Goal: Information Seeking & Learning: Learn about a topic

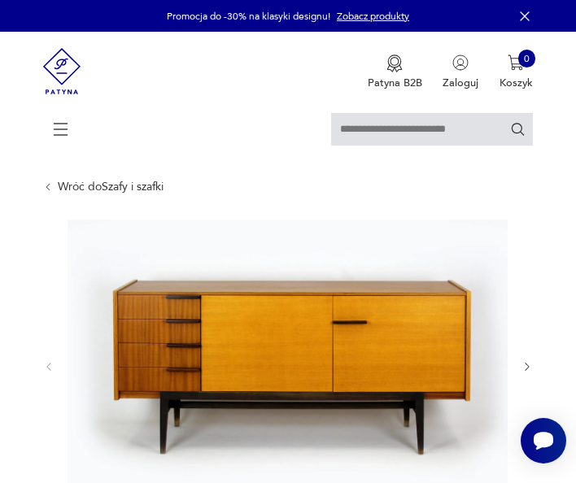
click at [523, 367] on icon "button" at bounding box center [526, 366] width 11 height 11
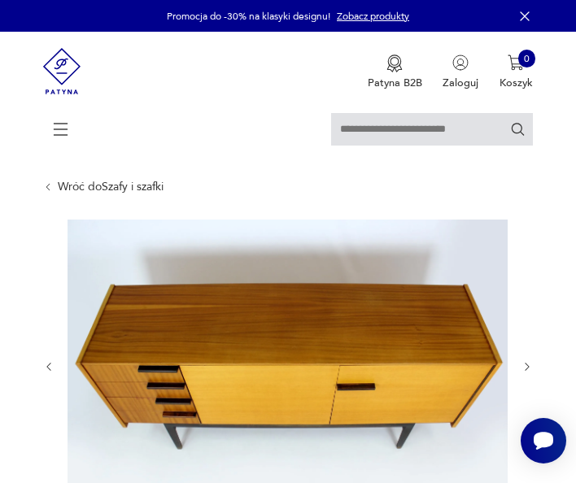
click at [523, 367] on icon "button" at bounding box center [526, 366] width 11 height 11
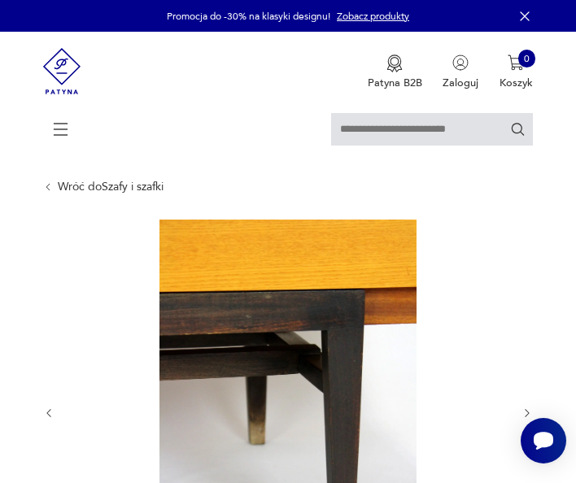
click at [523, 367] on div at bounding box center [287, 414] width 489 height 388
click at [527, 409] on icon "button" at bounding box center [526, 412] width 11 height 11
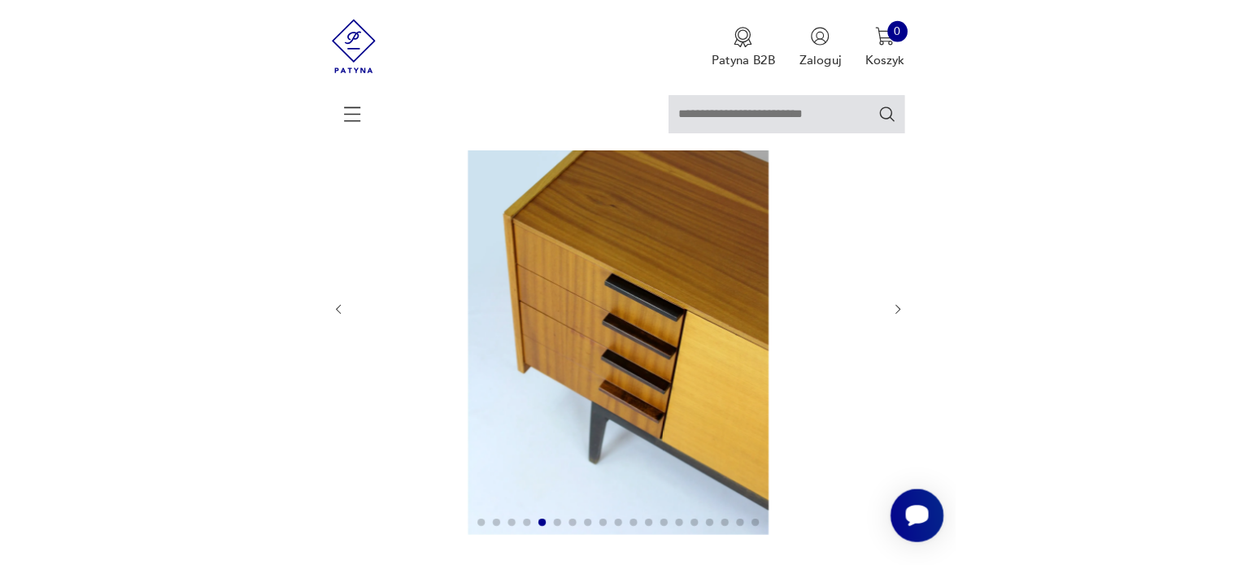
scroll to position [150, 0]
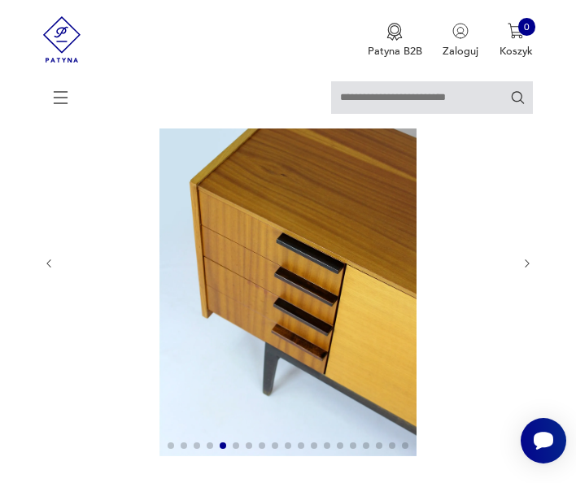
click at [525, 258] on icon "button" at bounding box center [526, 263] width 11 height 11
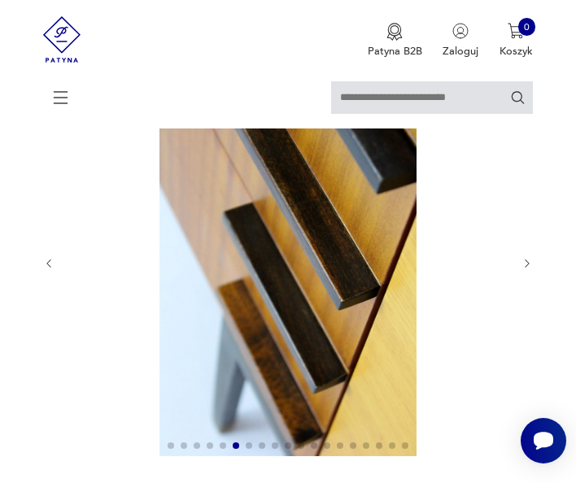
click at [525, 258] on icon "button" at bounding box center [526, 263] width 11 height 11
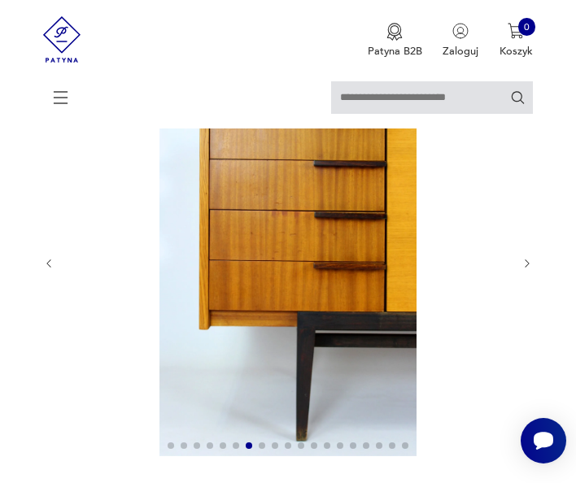
click at [525, 258] on icon "button" at bounding box center [526, 263] width 11 height 11
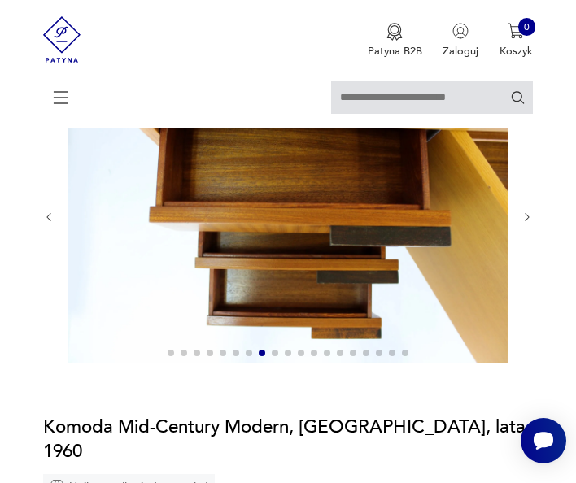
click at [525, 256] on div at bounding box center [287, 217] width 489 height 295
click at [528, 219] on icon "button" at bounding box center [526, 216] width 11 height 11
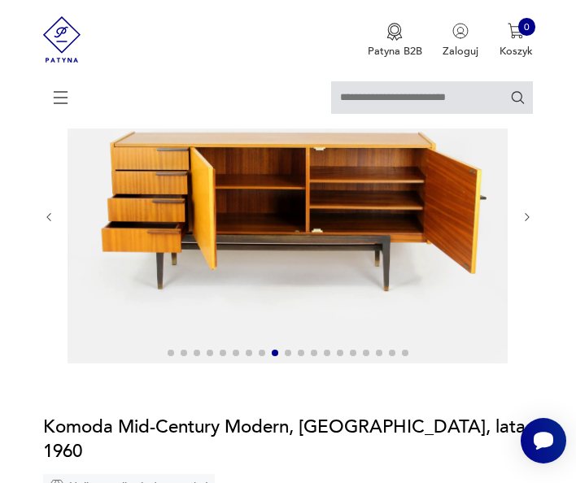
click at [528, 219] on icon "button" at bounding box center [526, 216] width 11 height 11
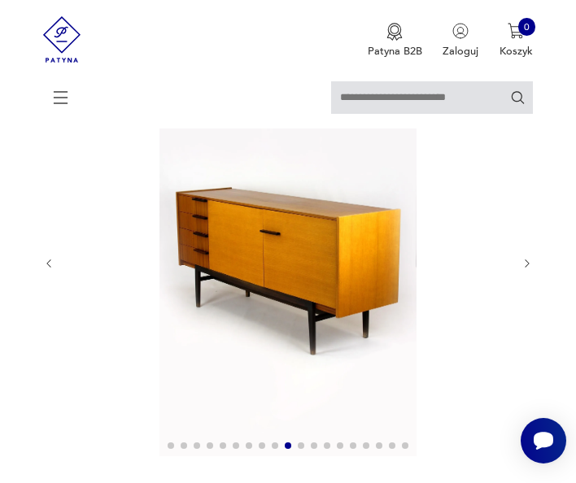
click at [528, 219] on div at bounding box center [287, 264] width 489 height 388
click at [527, 262] on icon "button" at bounding box center [526, 263] width 11 height 11
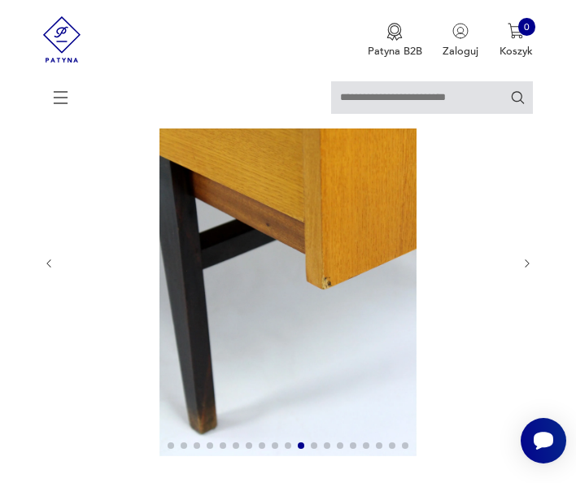
click at [527, 262] on icon "button" at bounding box center [526, 263] width 11 height 11
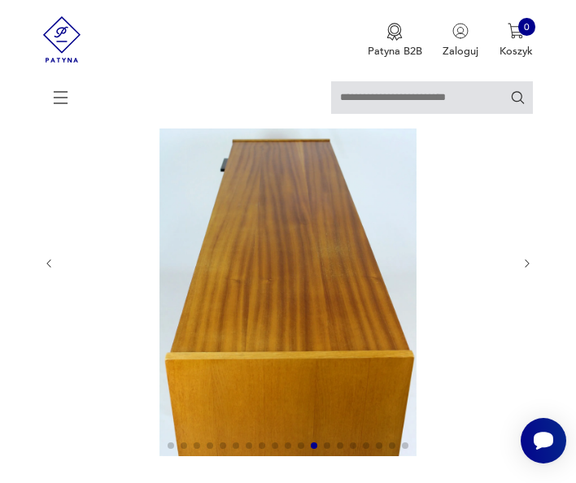
click at [526, 267] on icon "button" at bounding box center [526, 263] width 11 height 11
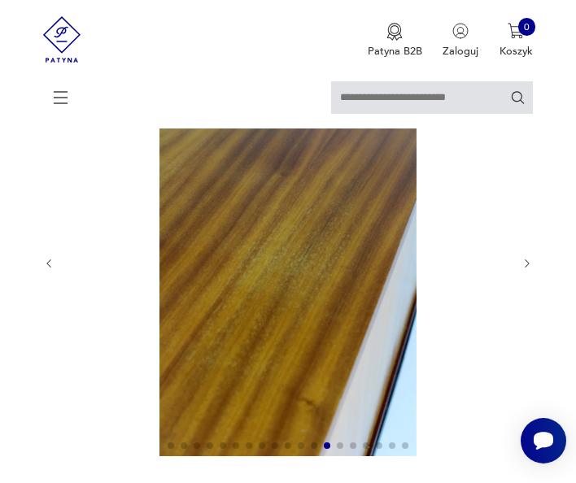
click at [526, 267] on icon "button" at bounding box center [526, 263] width 11 height 11
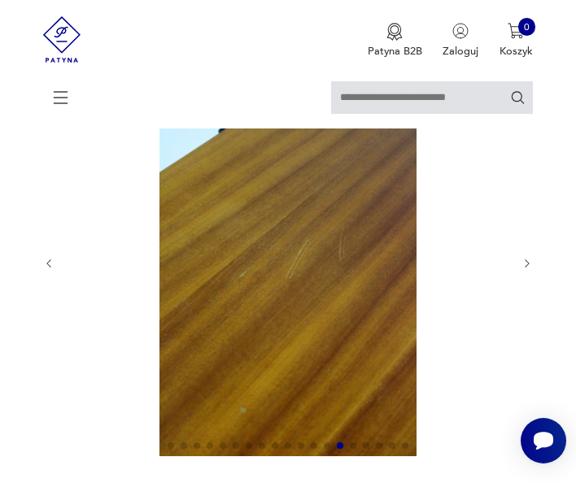
click at [526, 267] on icon "button" at bounding box center [526, 263] width 11 height 11
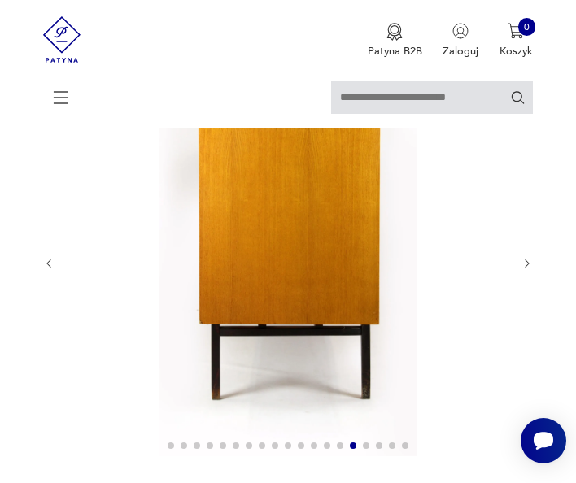
click at [526, 267] on icon "button" at bounding box center [526, 263] width 11 height 11
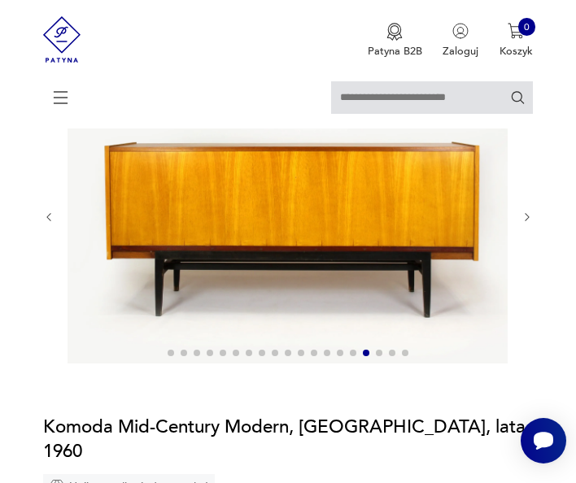
click at [529, 216] on icon "button" at bounding box center [526, 216] width 11 height 11
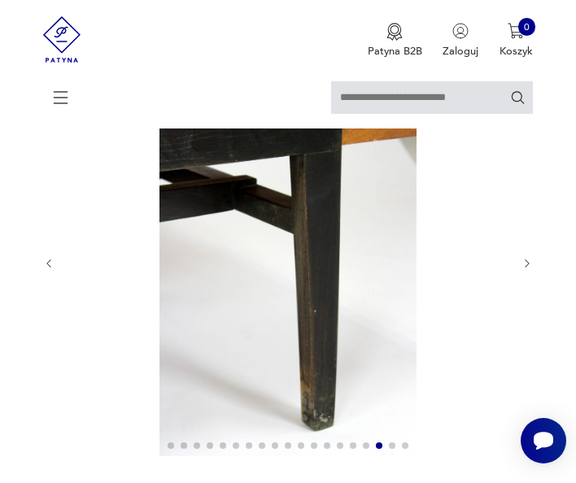
click at [529, 216] on div at bounding box center [287, 264] width 489 height 388
click at [526, 263] on icon "button" at bounding box center [526, 263] width 11 height 11
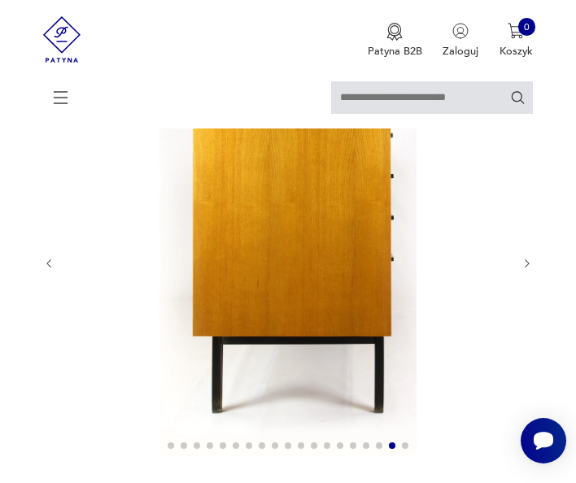
click at [526, 263] on icon "button" at bounding box center [526, 263] width 11 height 11
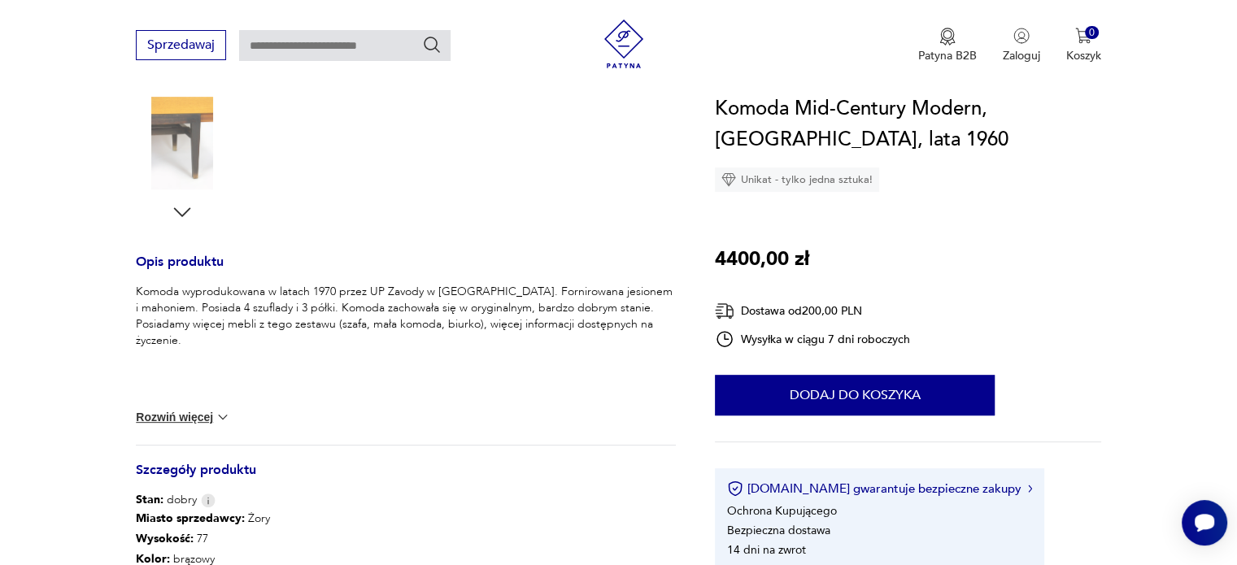
scroll to position [0, 0]
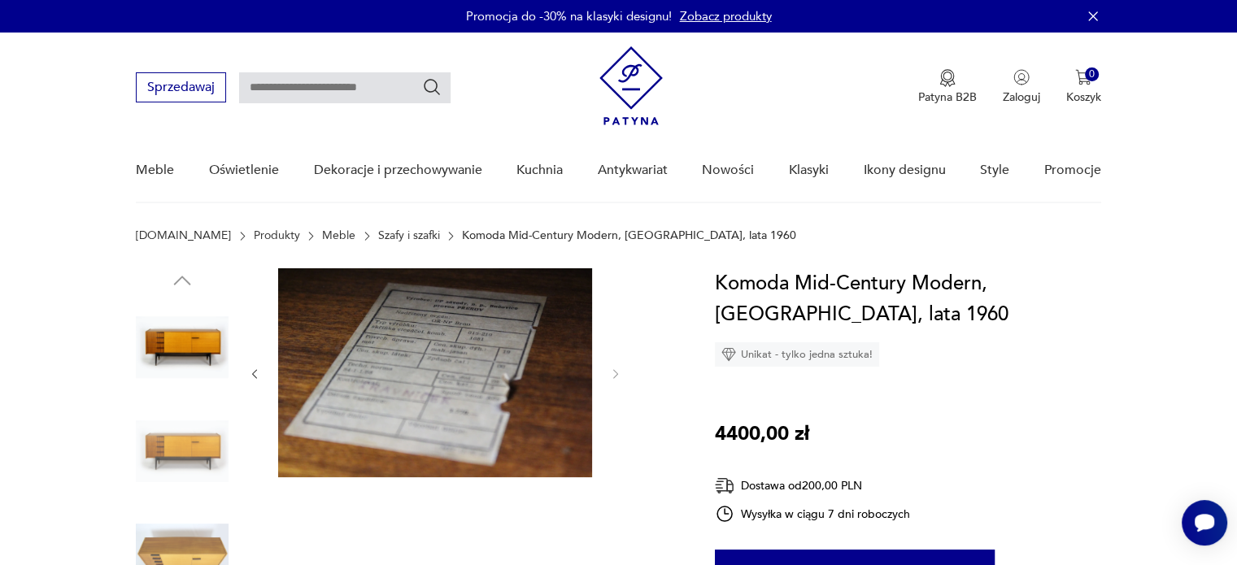
click at [177, 349] on img at bounding box center [182, 347] width 93 height 93
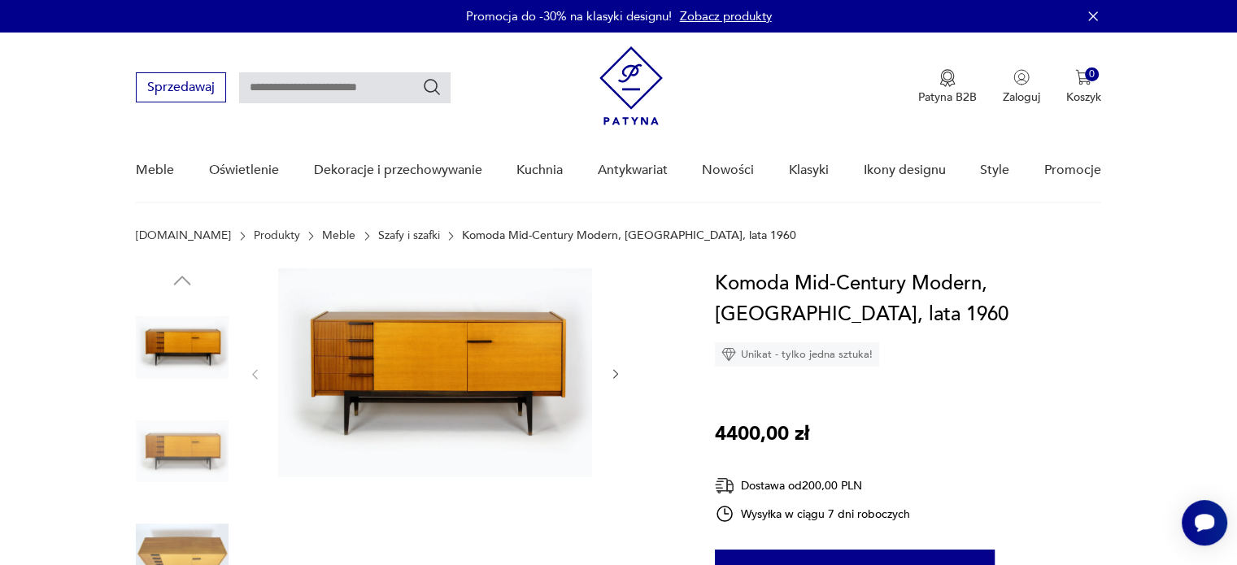
click at [205, 453] on img at bounding box center [182, 451] width 93 height 93
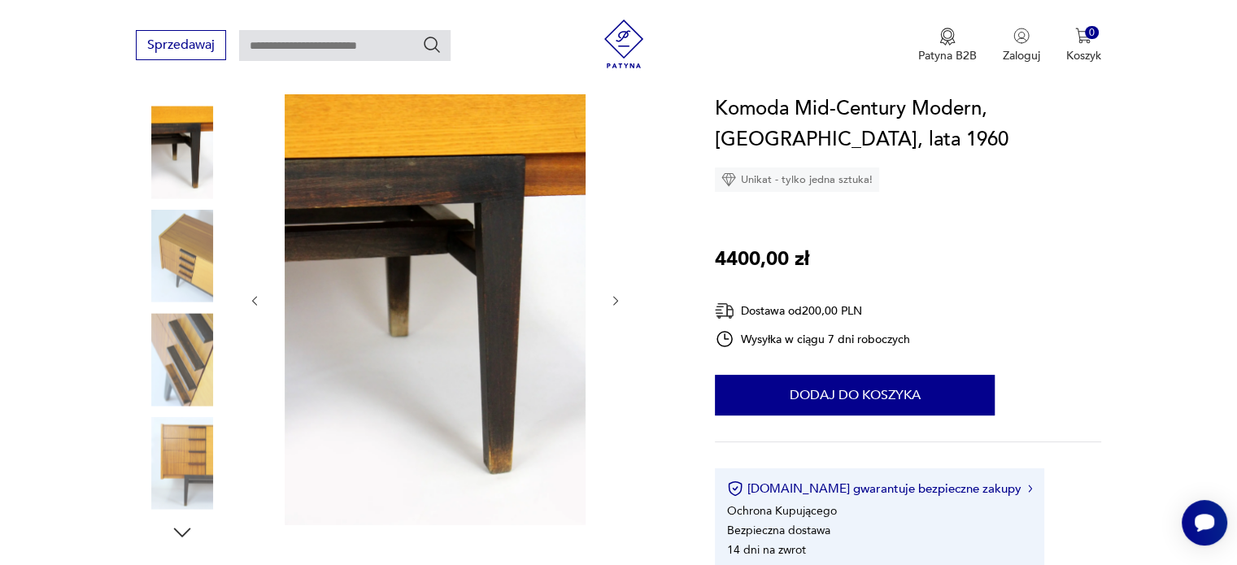
scroll to position [195, 0]
click at [195, 275] on img at bounding box center [182, 256] width 93 height 93
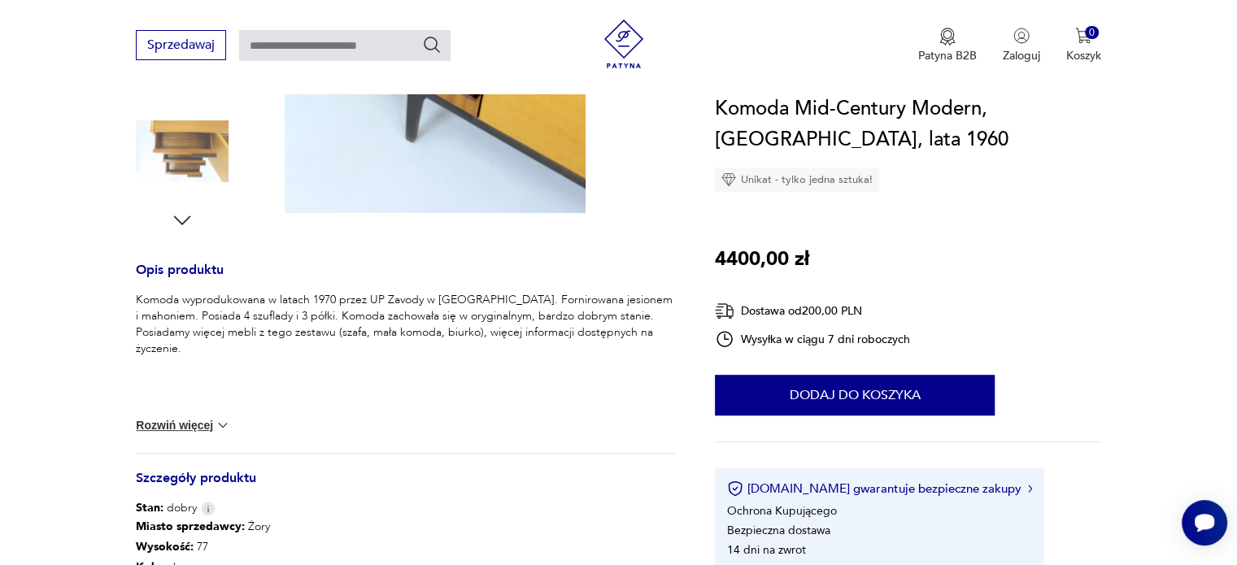
scroll to position [507, 0]
click at [202, 423] on button "Rozwiń więcej" at bounding box center [183, 425] width 94 height 16
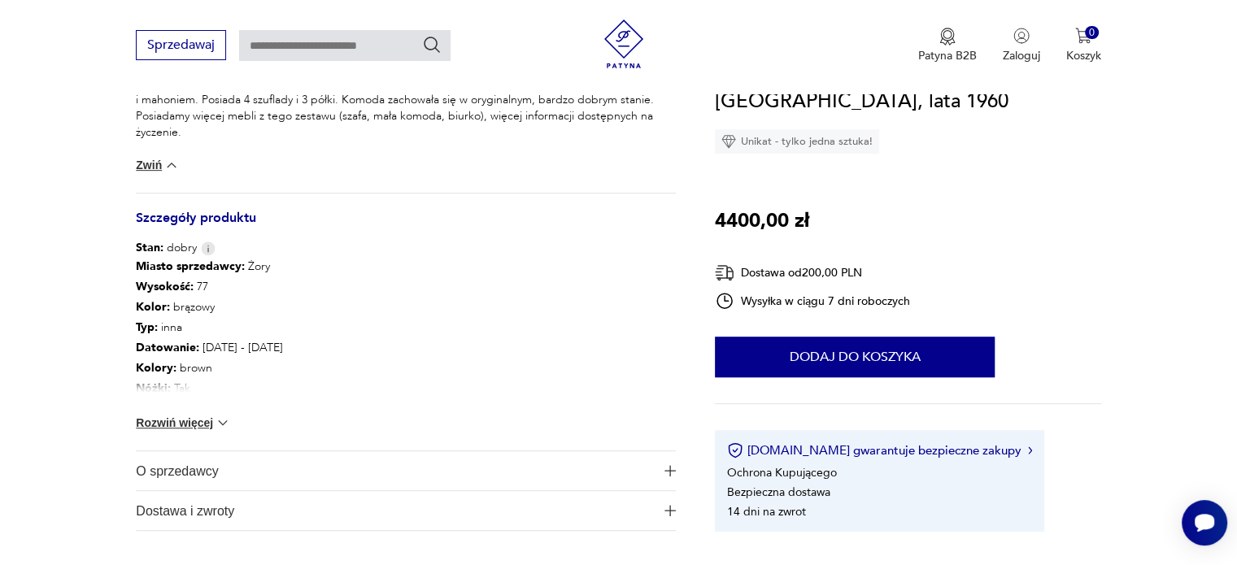
scroll to position [722, 0]
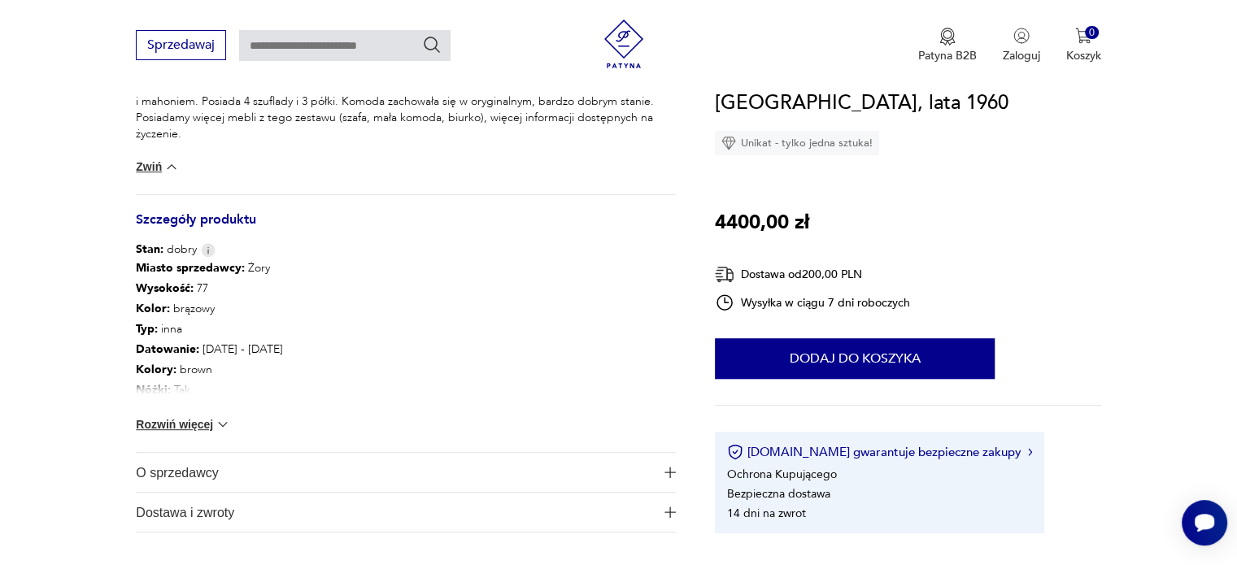
click at [211, 425] on button "Rozwiń więcej" at bounding box center [183, 424] width 94 height 16
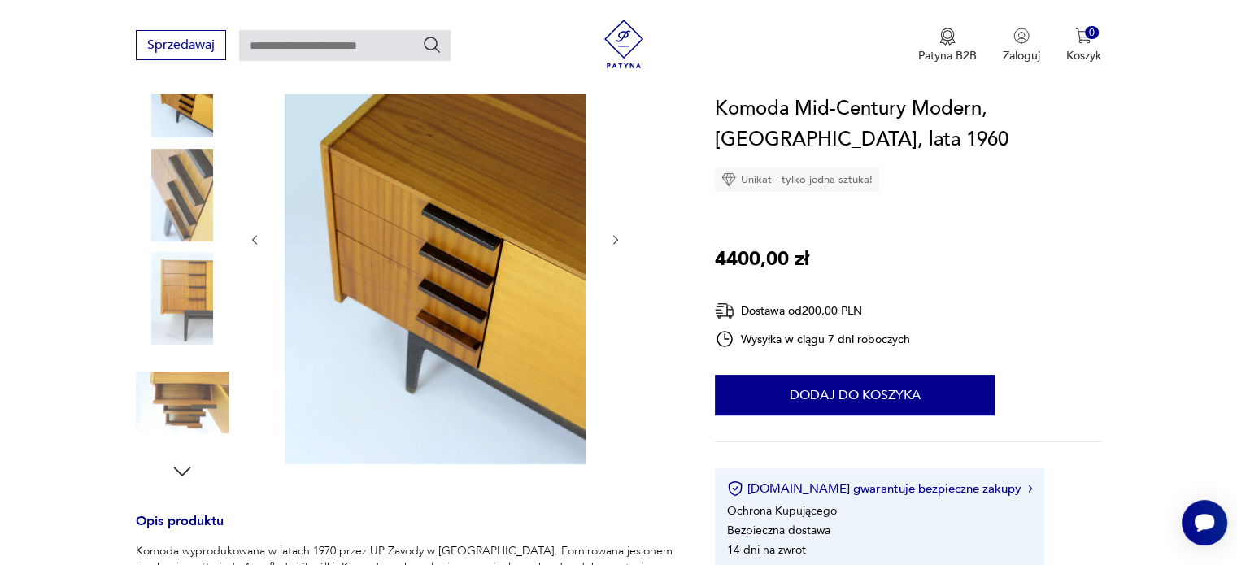
scroll to position [255, 0]
click at [615, 240] on icon "button" at bounding box center [616, 241] width 14 height 14
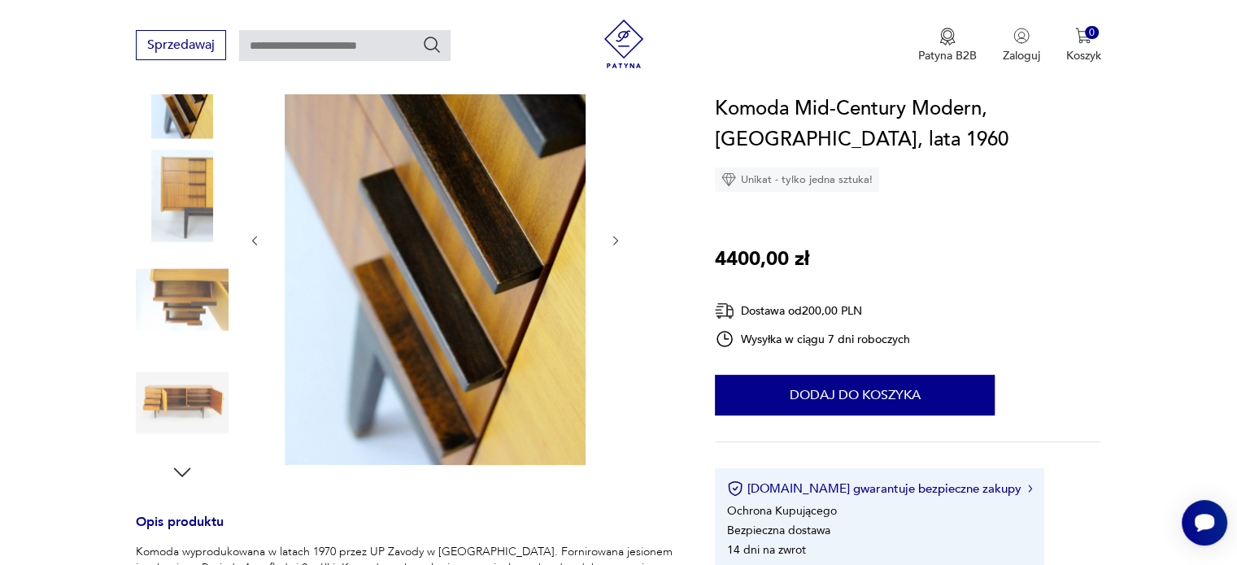
click at [615, 240] on icon "button" at bounding box center [616, 241] width 14 height 14
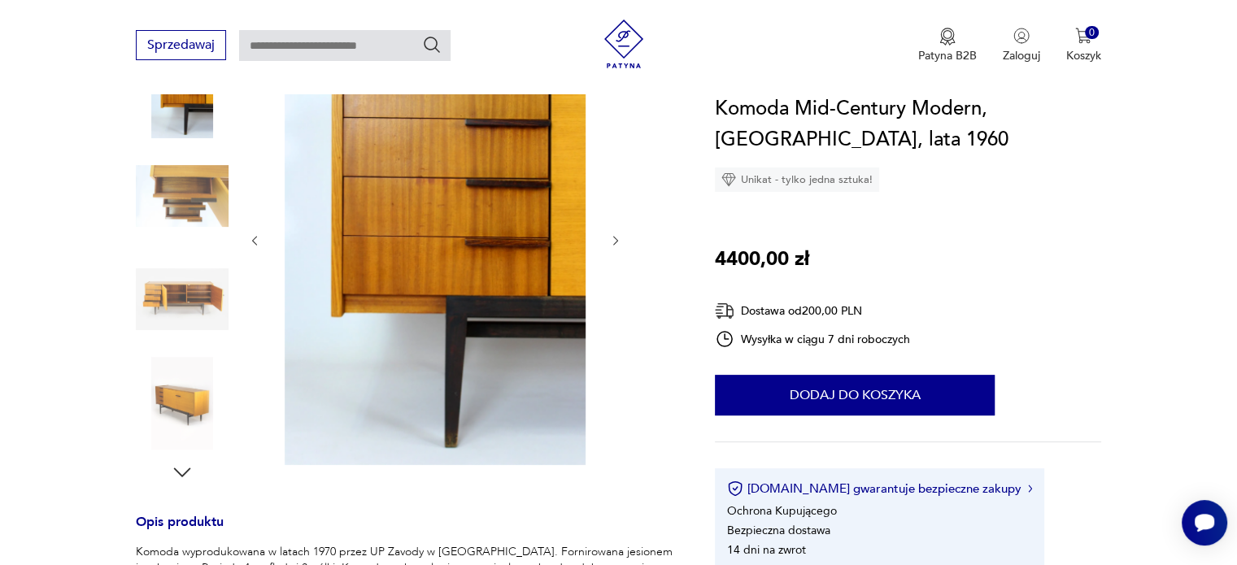
click at [615, 240] on icon "button" at bounding box center [616, 241] width 14 height 14
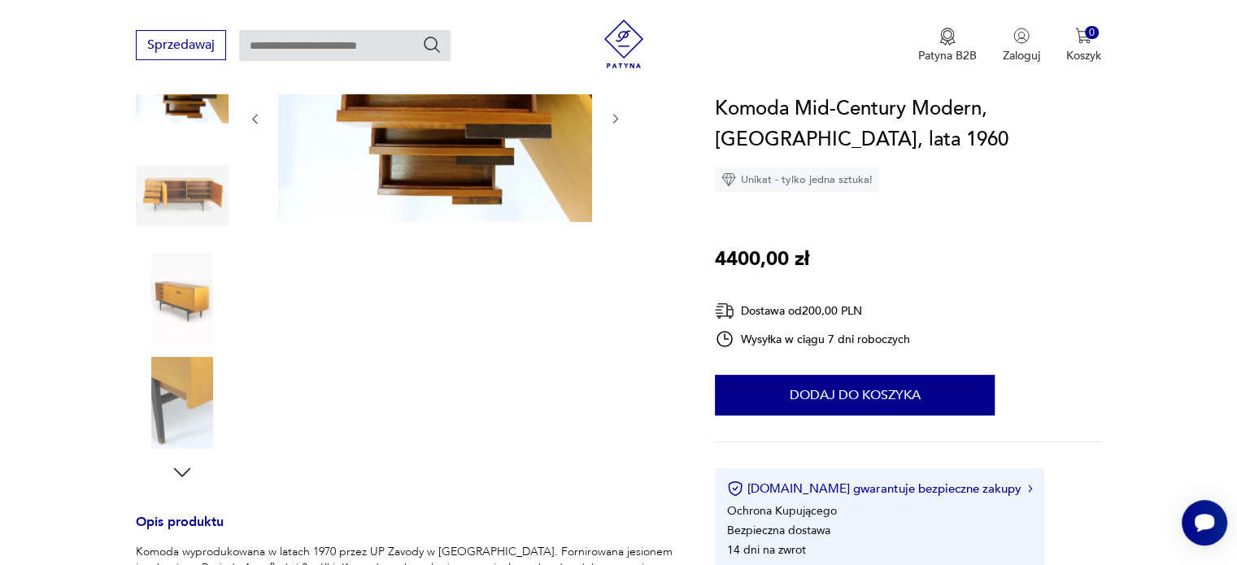
click at [615, 240] on div at bounding box center [435, 249] width 374 height 472
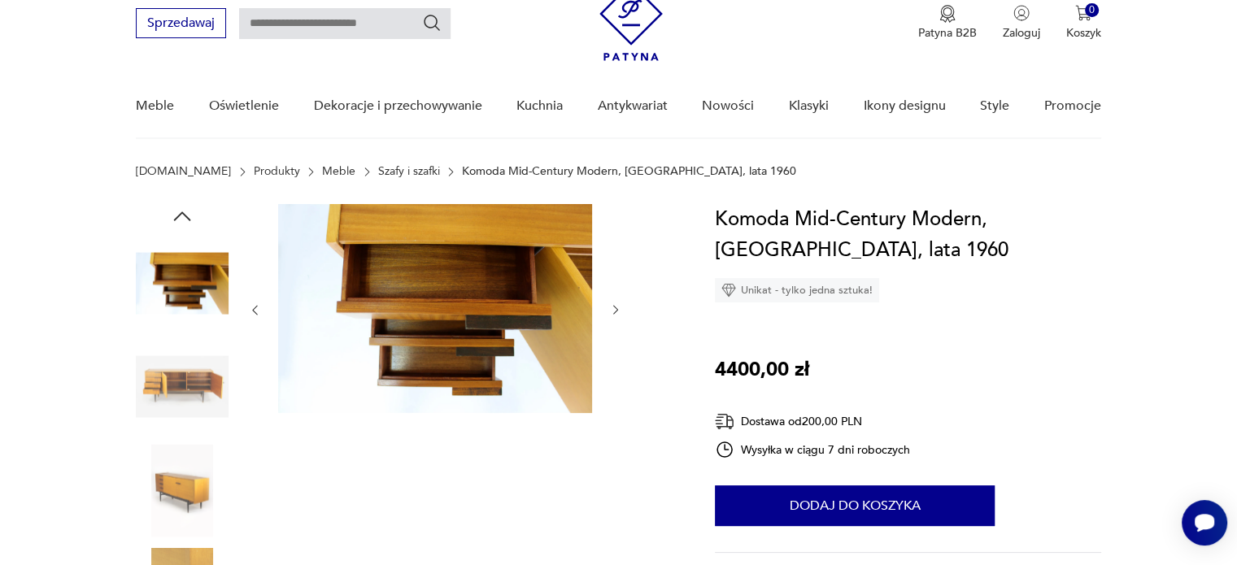
scroll to position [59, 0]
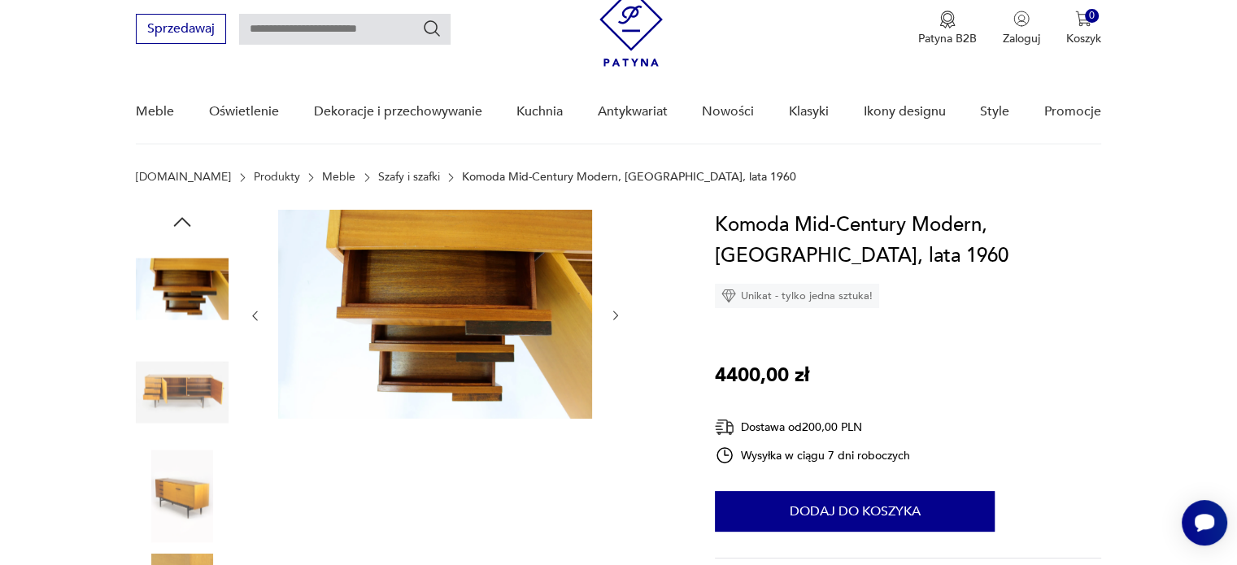
click at [612, 315] on icon "button" at bounding box center [616, 316] width 14 height 14
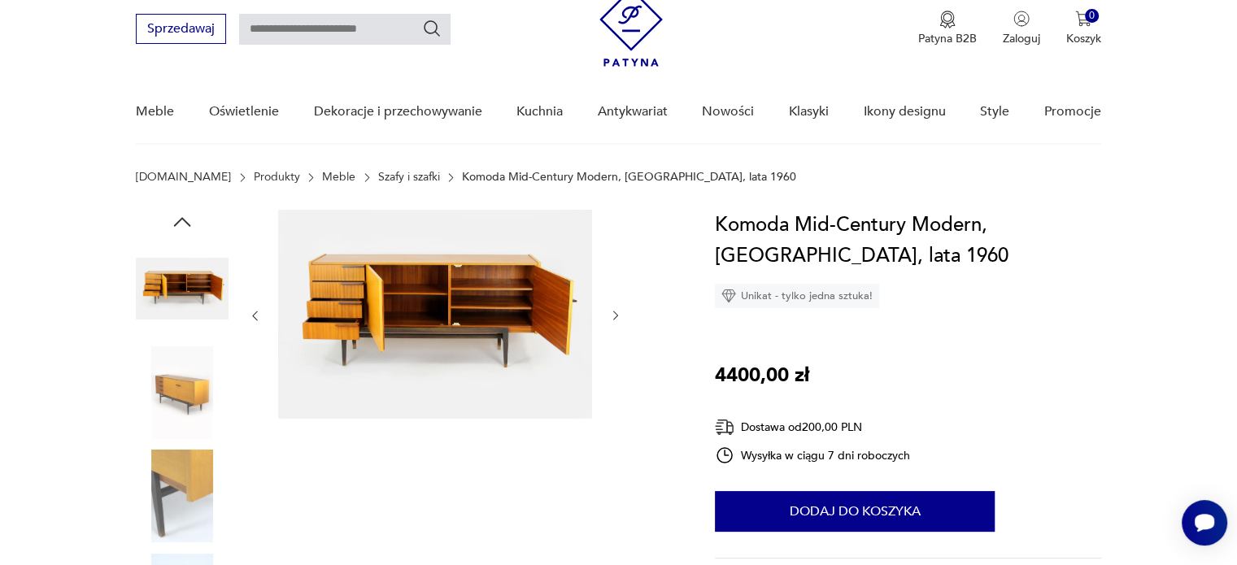
click at [612, 315] on icon "button" at bounding box center [616, 316] width 14 height 14
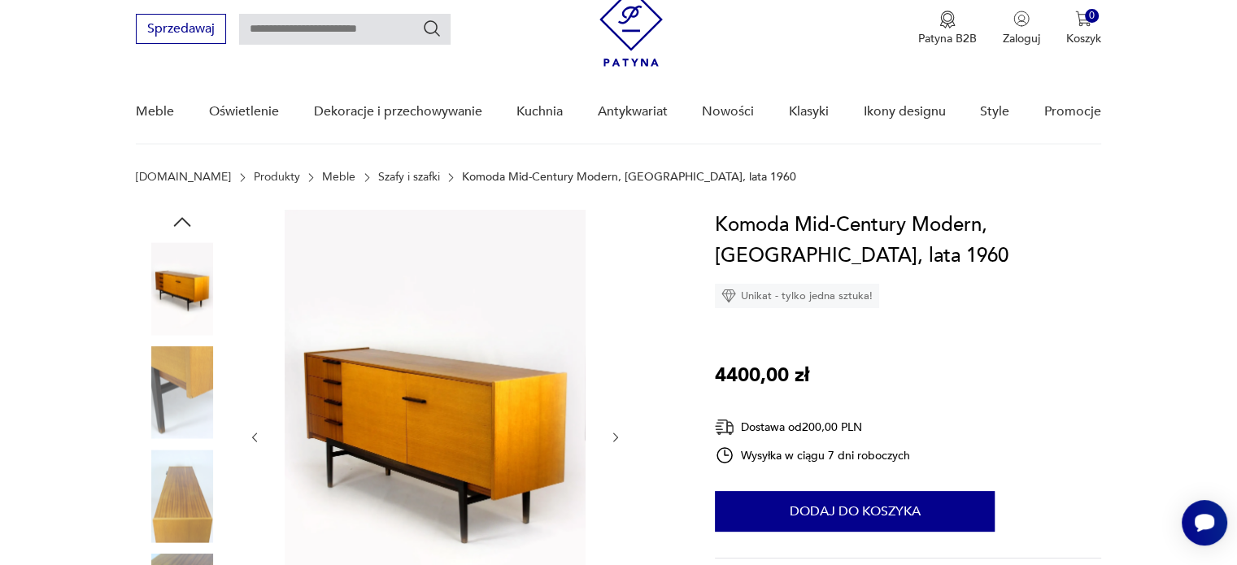
click at [612, 315] on div at bounding box center [435, 437] width 374 height 455
click at [612, 429] on button "button" at bounding box center [616, 437] width 14 height 16
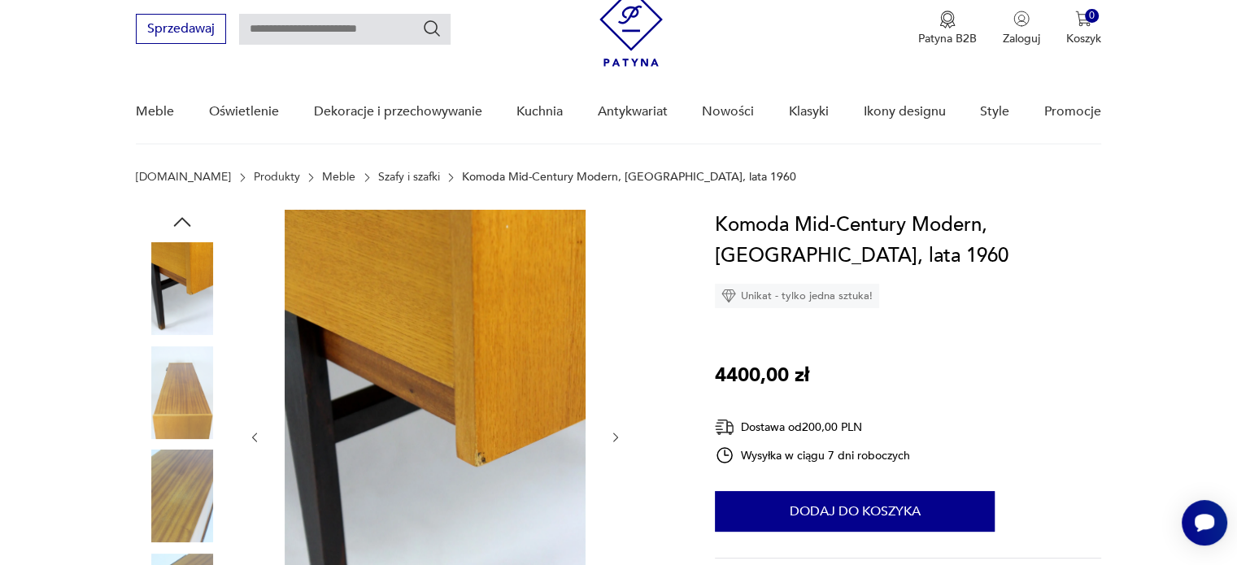
click at [615, 445] on button "button" at bounding box center [616, 437] width 14 height 16
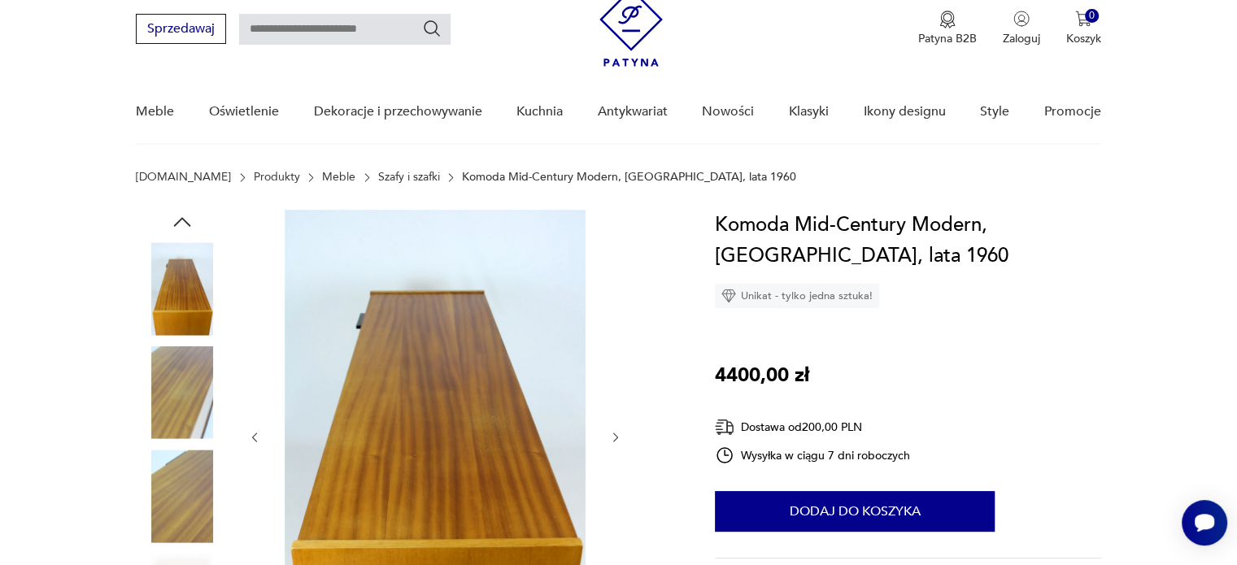
click at [615, 445] on button "button" at bounding box center [616, 437] width 14 height 16
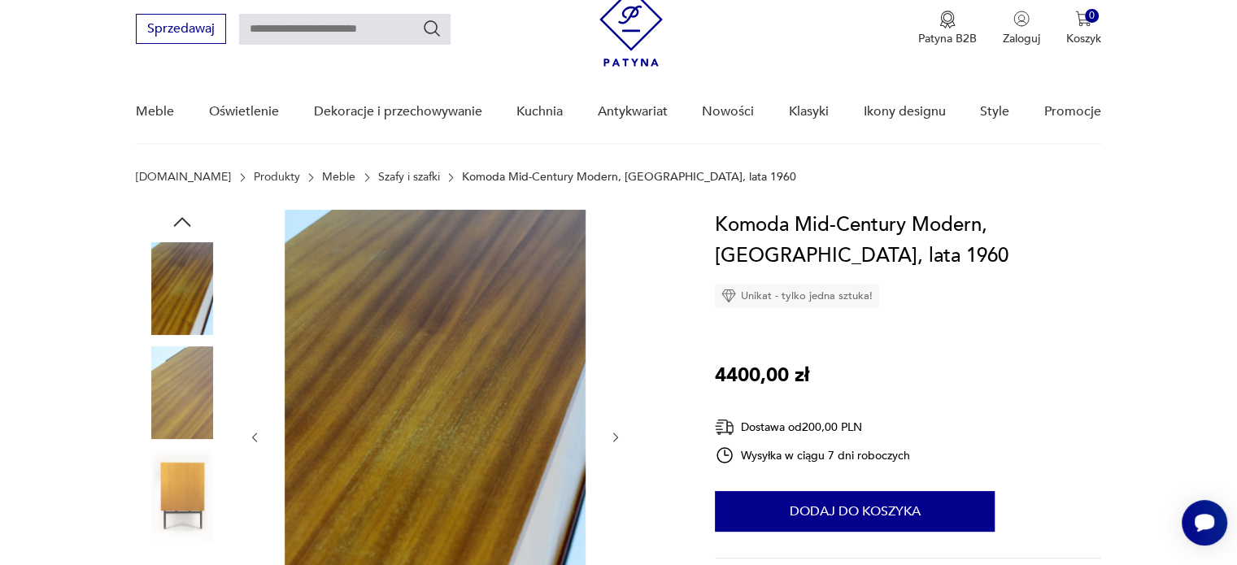
click at [615, 445] on button "button" at bounding box center [616, 437] width 14 height 16
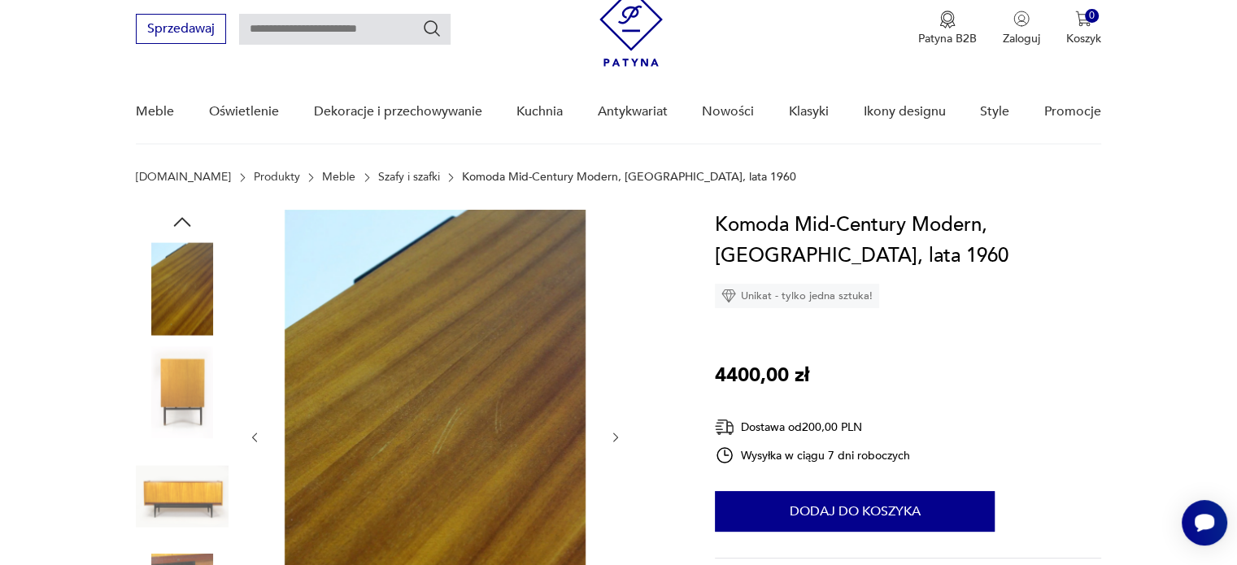
click at [615, 445] on button "button" at bounding box center [616, 437] width 14 height 16
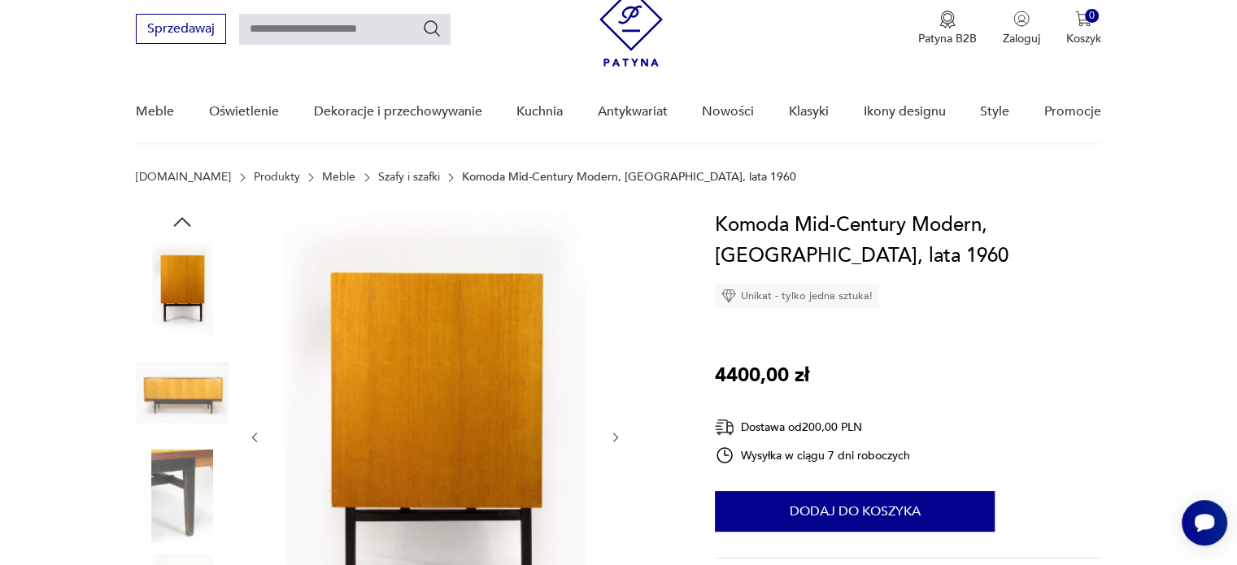
click at [615, 445] on button "button" at bounding box center [616, 437] width 14 height 16
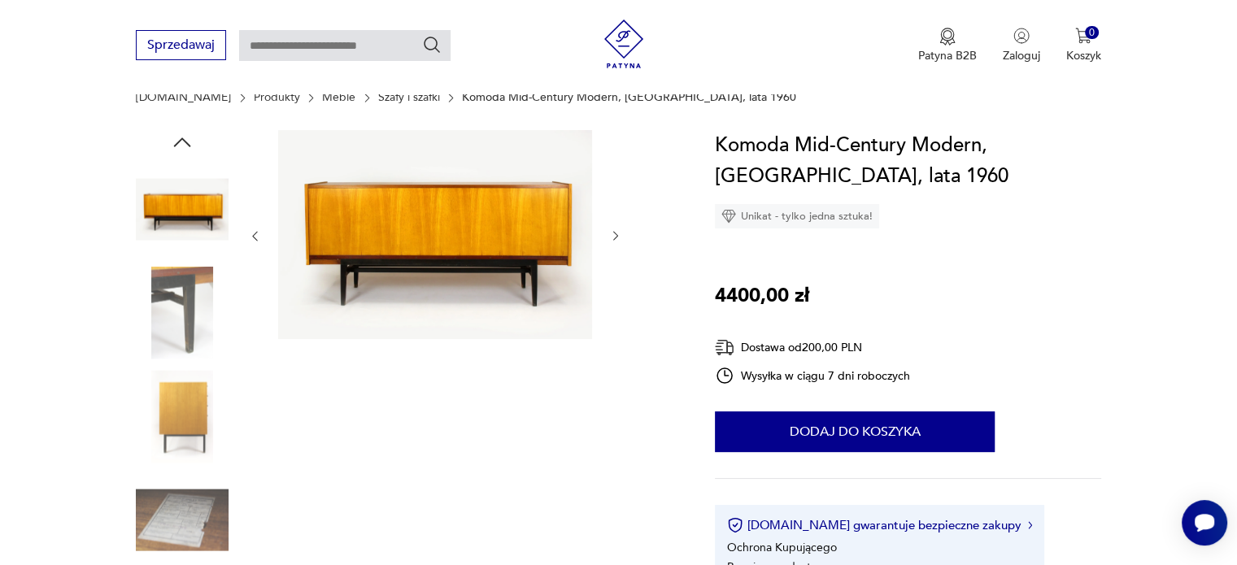
scroll to position [143, 0]
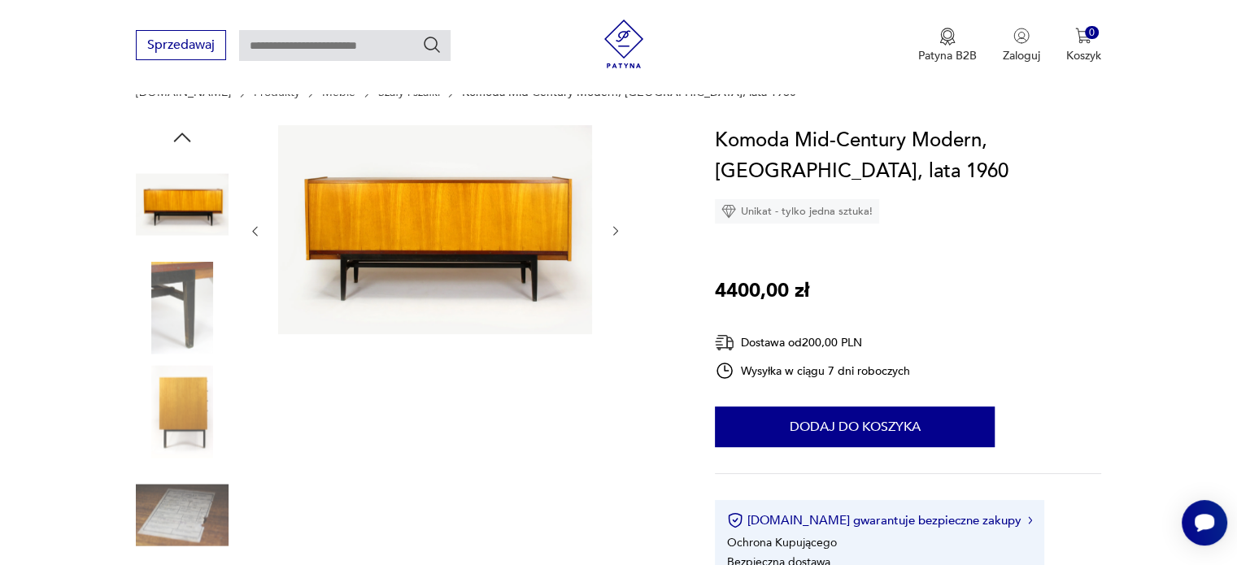
click at [616, 230] on icon "button" at bounding box center [615, 232] width 5 height 10
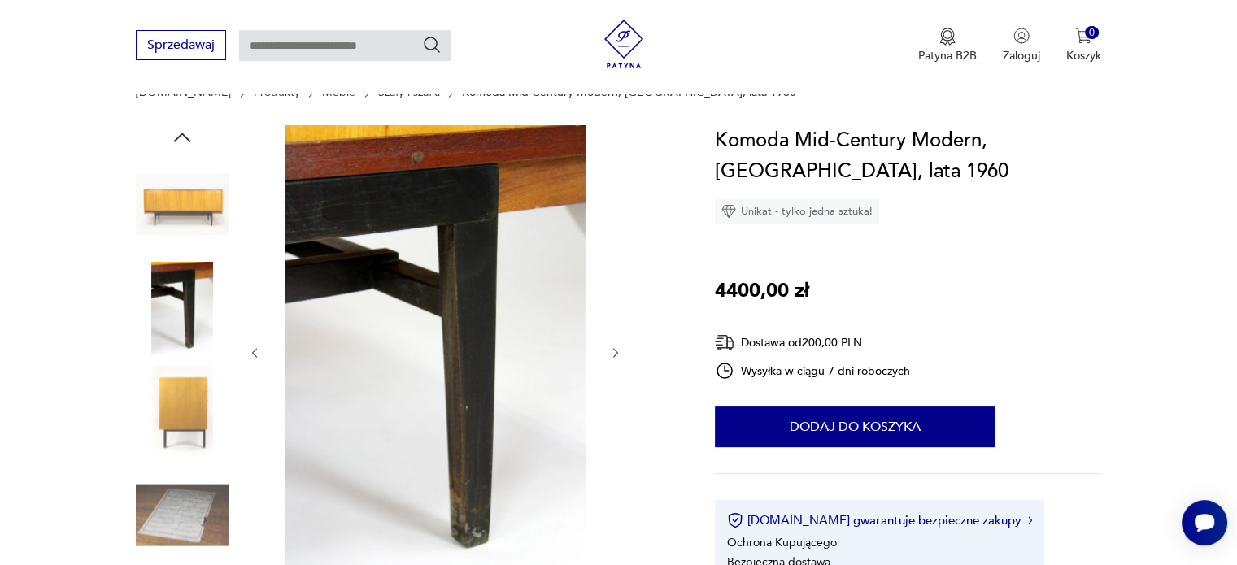
click at [615, 357] on icon "button" at bounding box center [616, 353] width 14 height 14
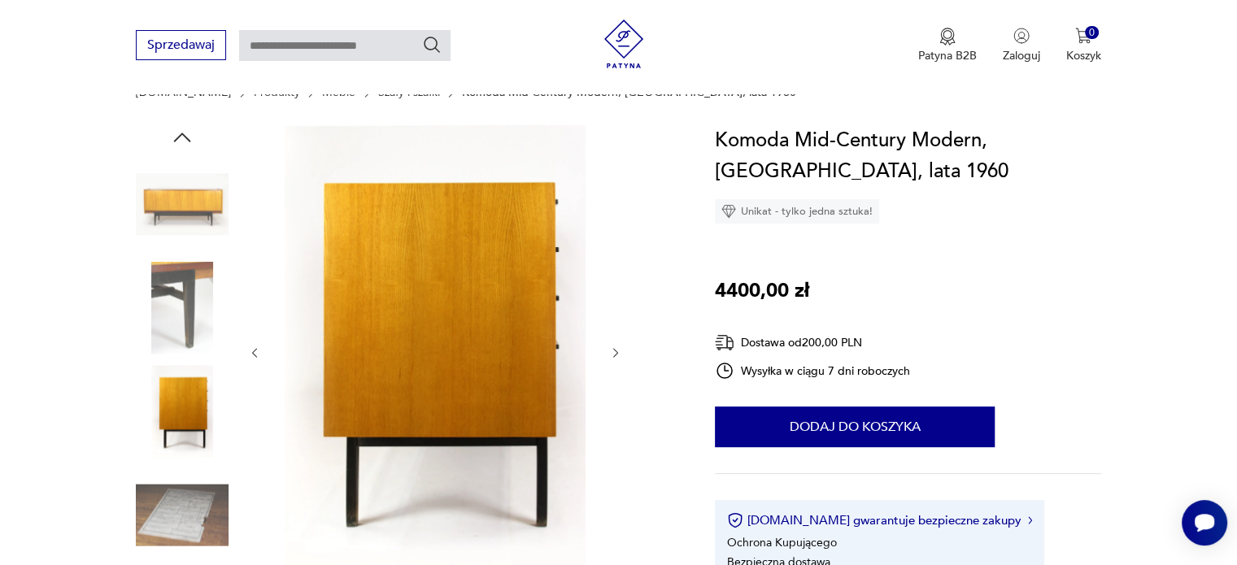
click at [615, 357] on icon "button" at bounding box center [616, 353] width 14 height 14
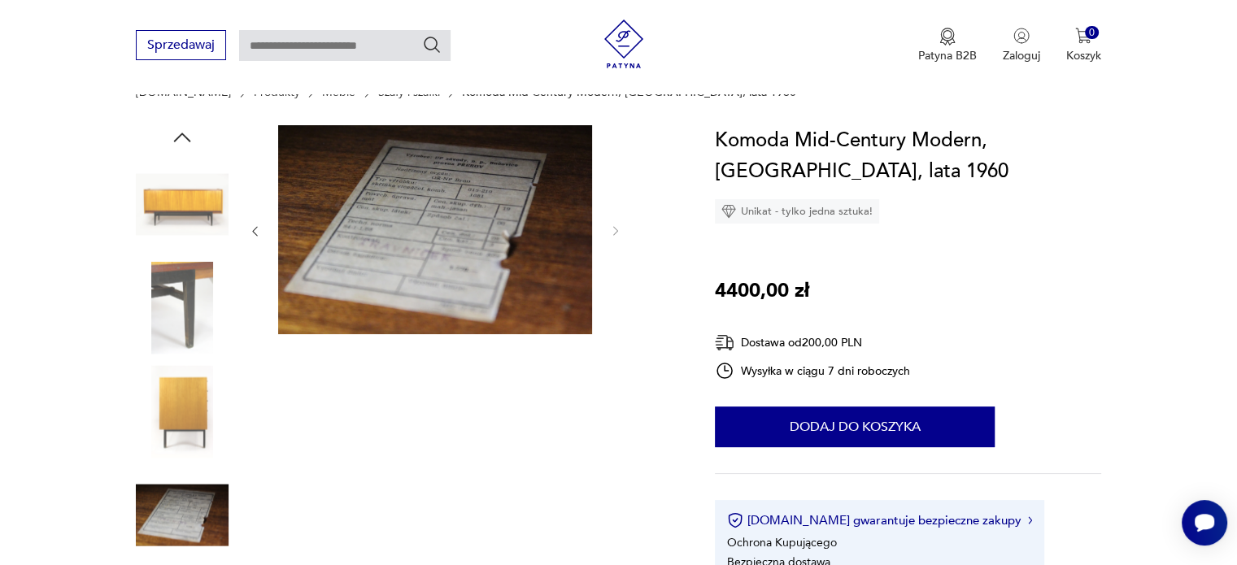
click at [615, 357] on div at bounding box center [435, 361] width 374 height 472
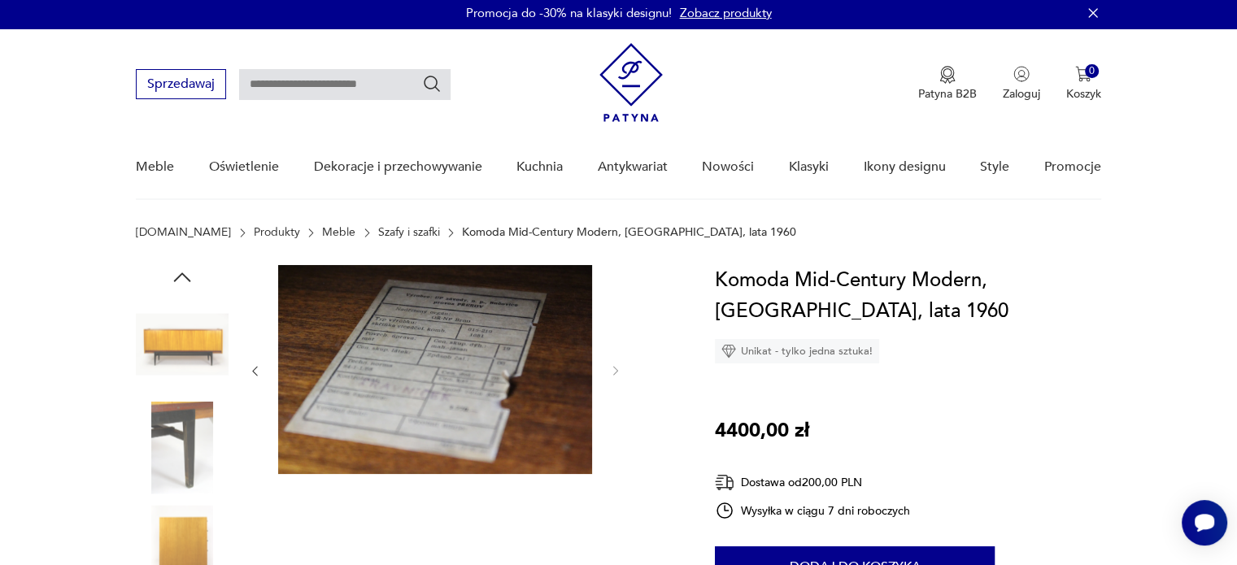
scroll to position [0, 0]
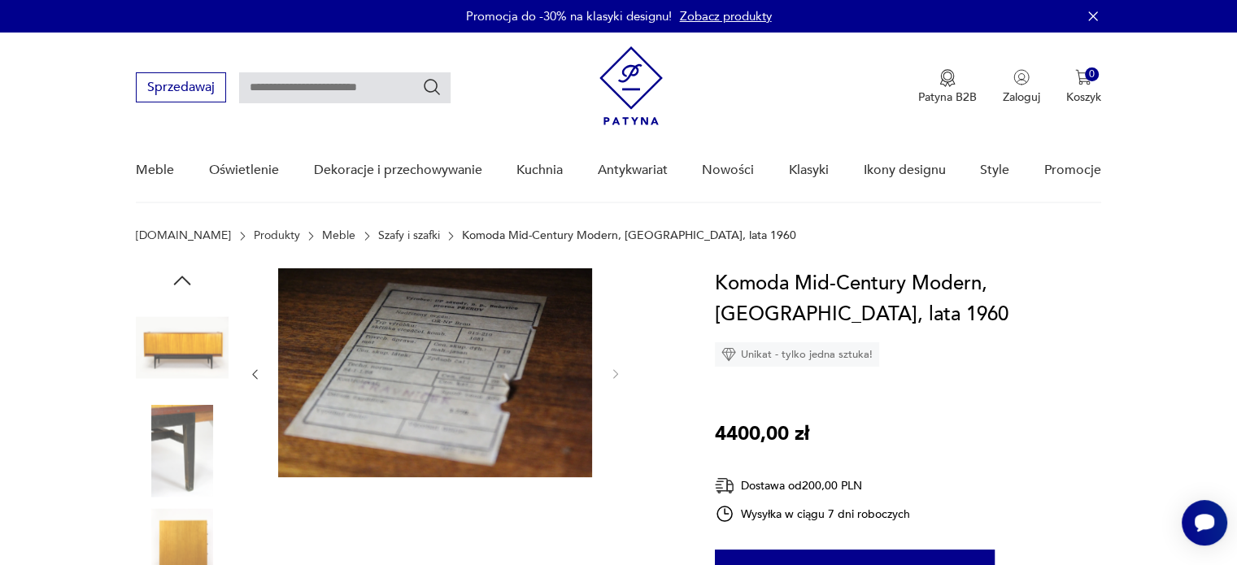
click at [209, 349] on img at bounding box center [182, 347] width 93 height 93
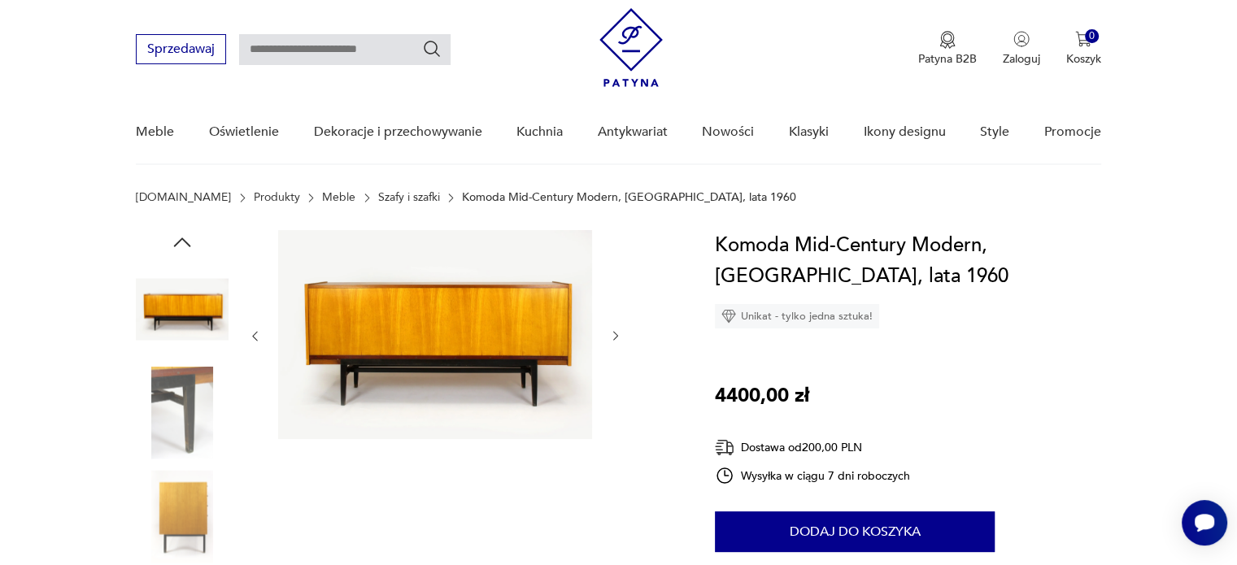
scroll to position [39, 0]
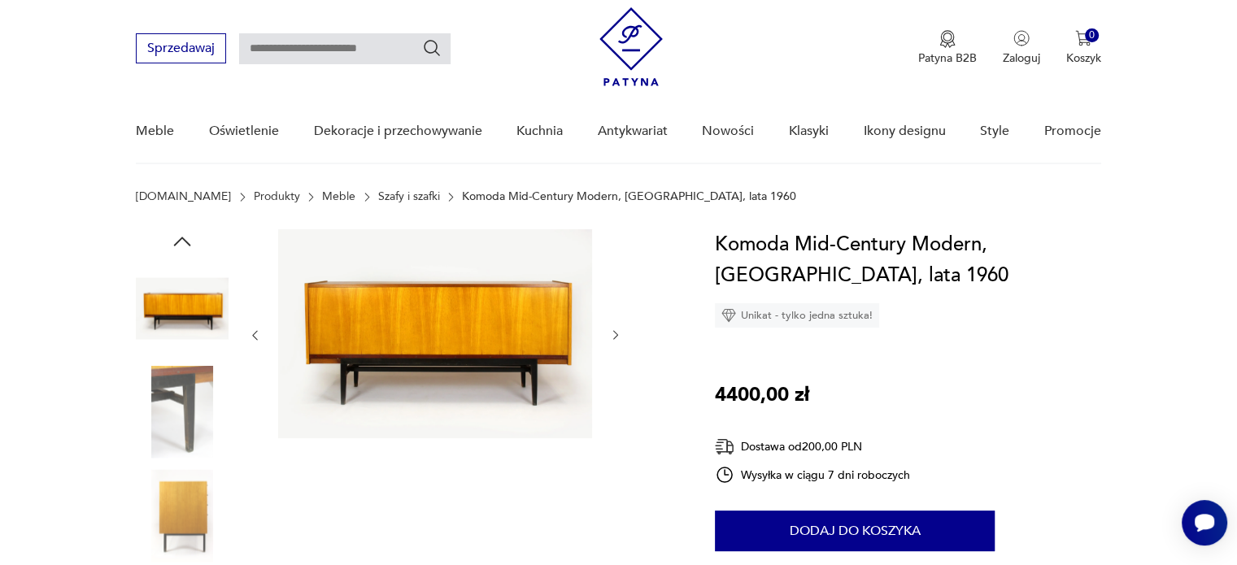
click at [253, 341] on icon "button" at bounding box center [255, 335] width 14 height 14
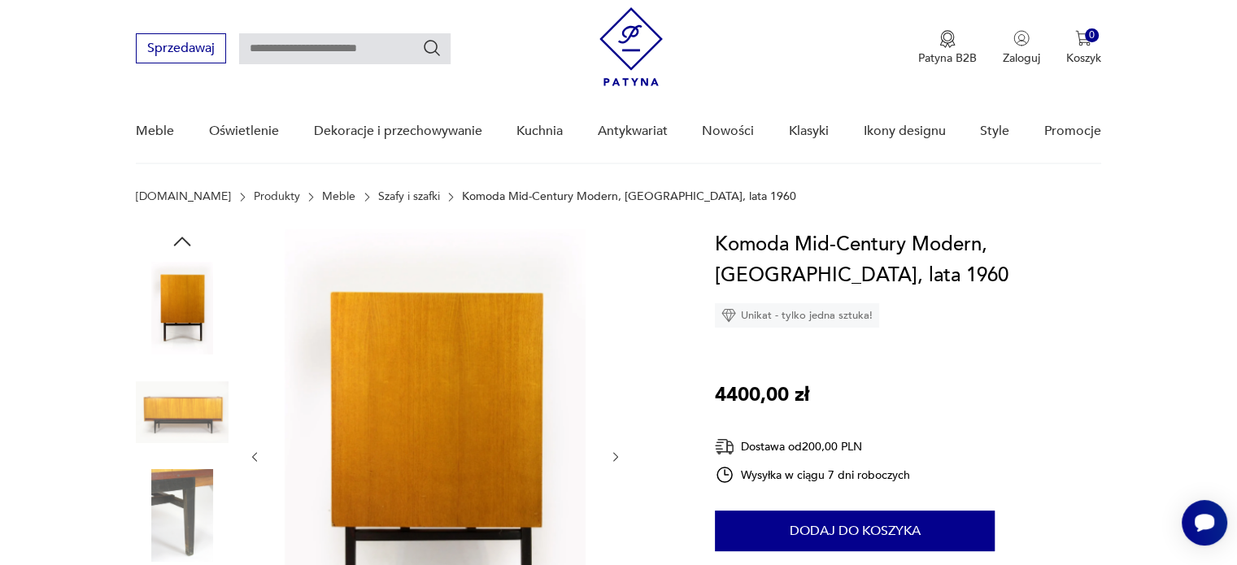
click at [253, 341] on div at bounding box center [435, 456] width 374 height 455
click at [257, 459] on icon "button" at bounding box center [255, 457] width 14 height 14
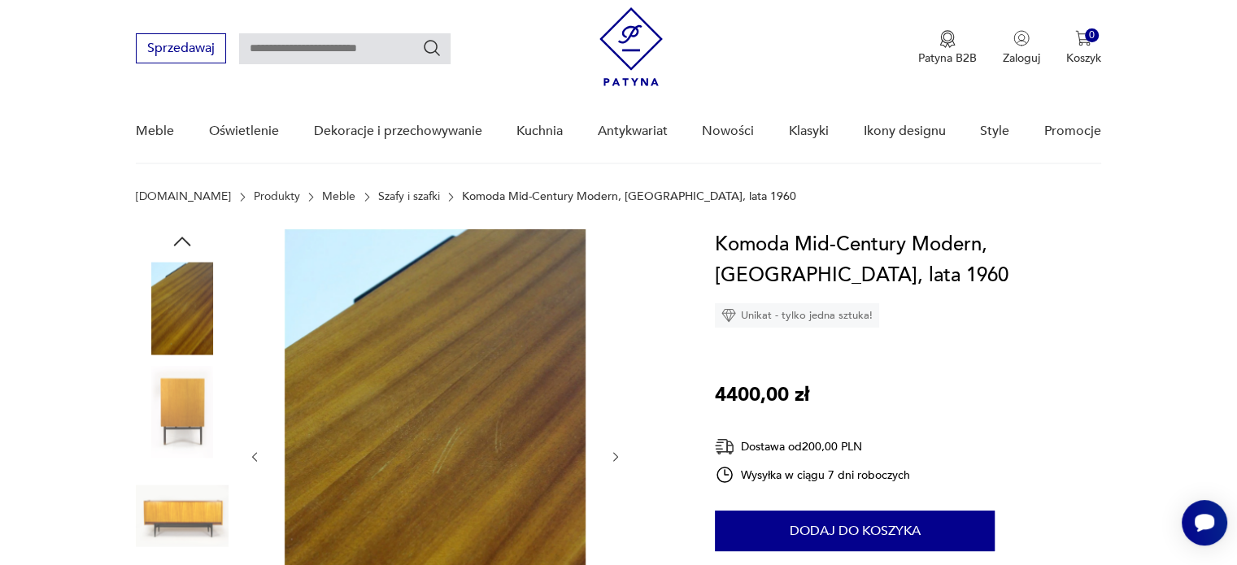
click at [257, 459] on icon "button" at bounding box center [255, 457] width 14 height 14
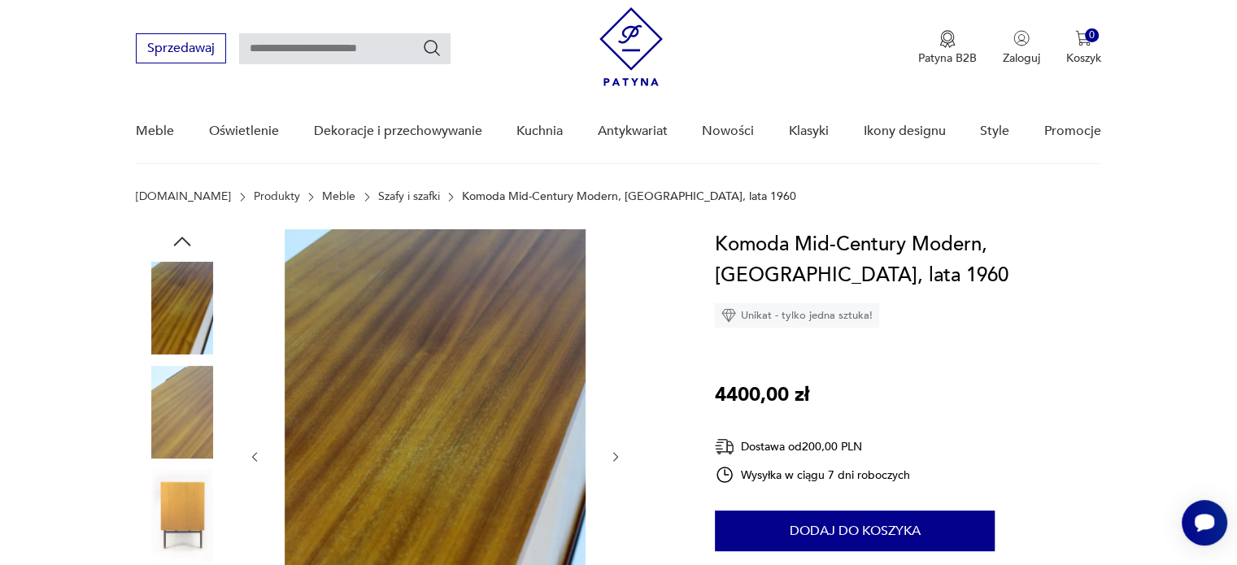
click at [257, 459] on icon "button" at bounding box center [255, 457] width 14 height 14
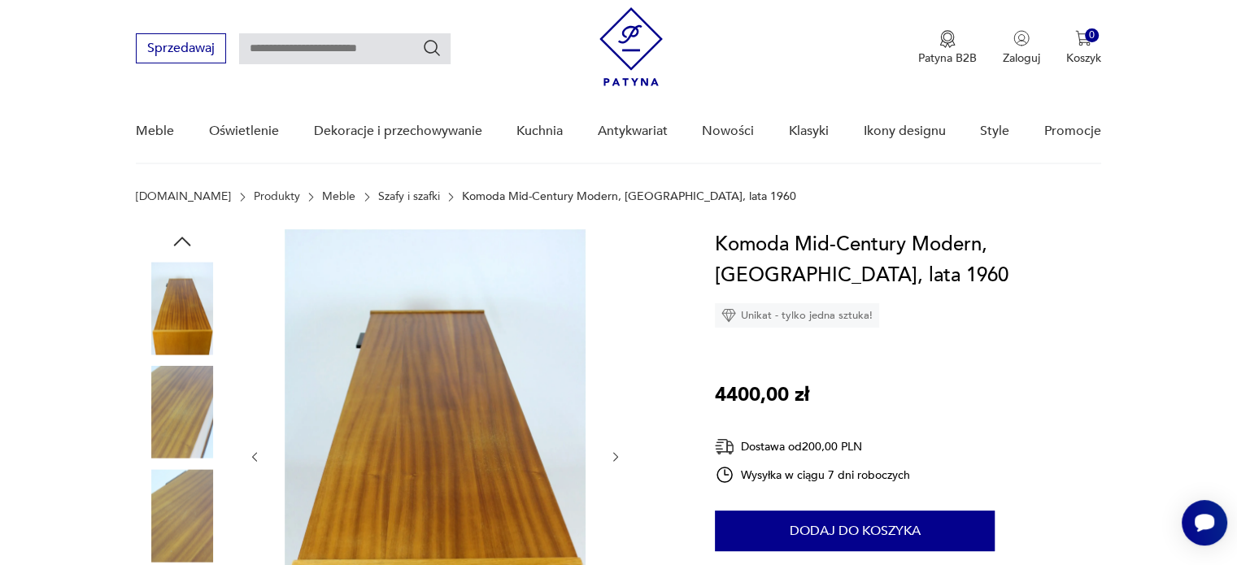
click at [257, 459] on icon "button" at bounding box center [255, 457] width 14 height 14
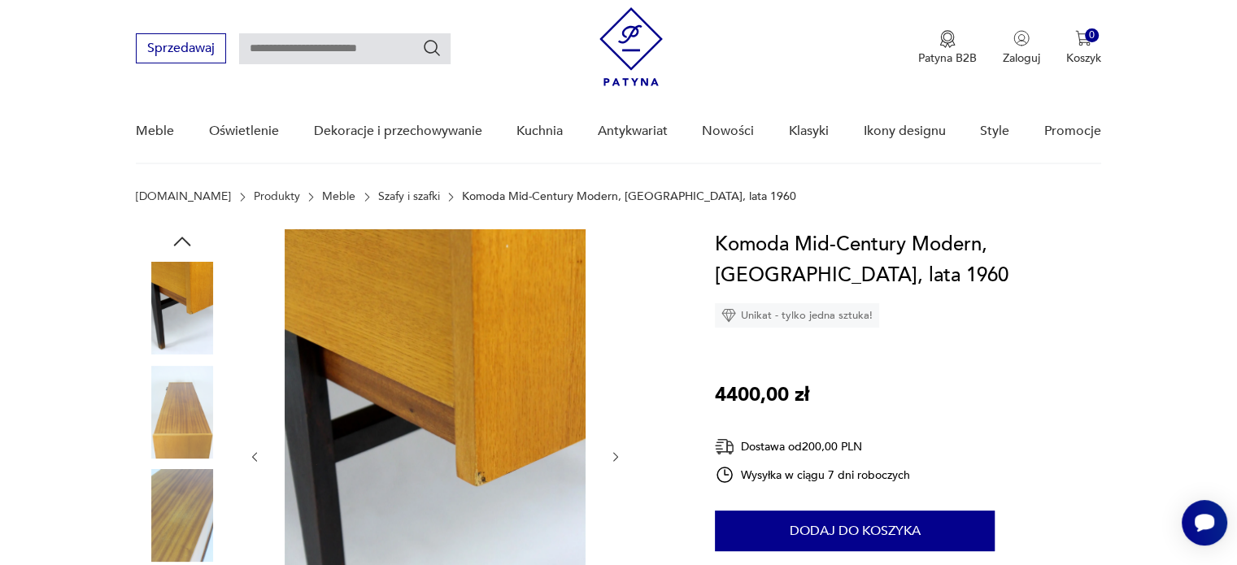
click at [257, 459] on icon "button" at bounding box center [255, 457] width 14 height 14
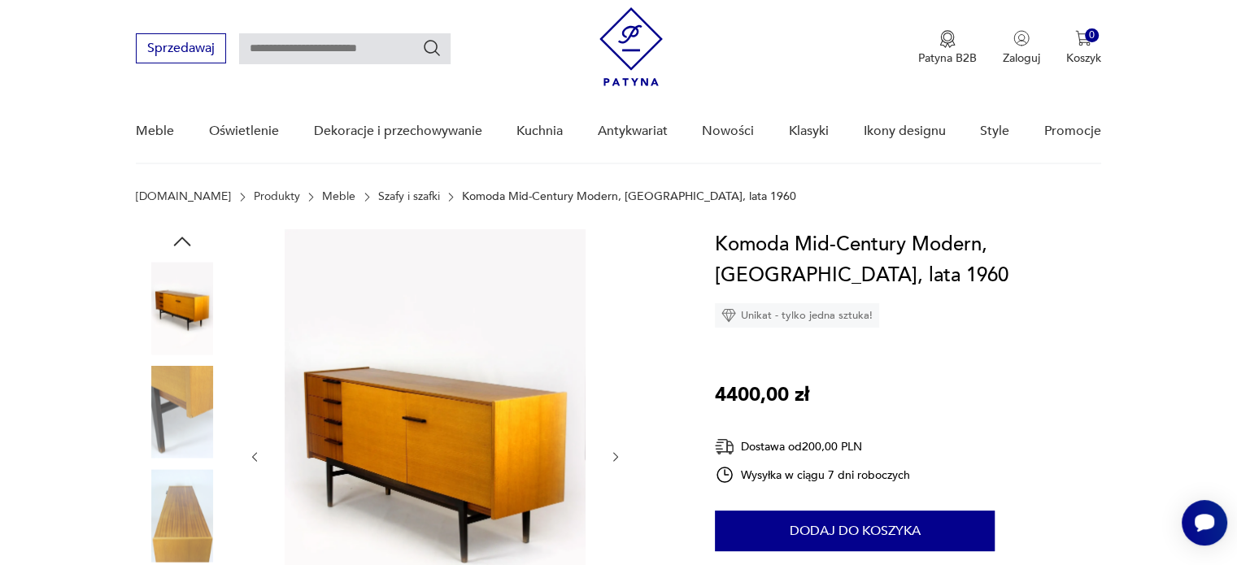
click at [257, 459] on icon "button" at bounding box center [255, 457] width 14 height 14
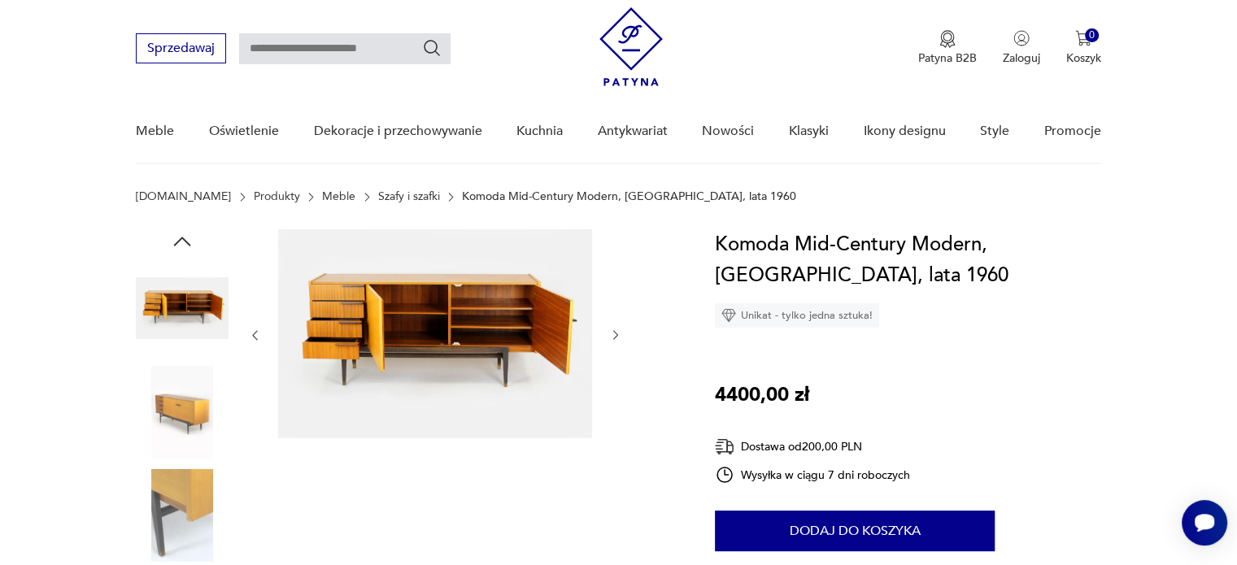
click at [613, 333] on icon "button" at bounding box center [616, 335] width 14 height 14
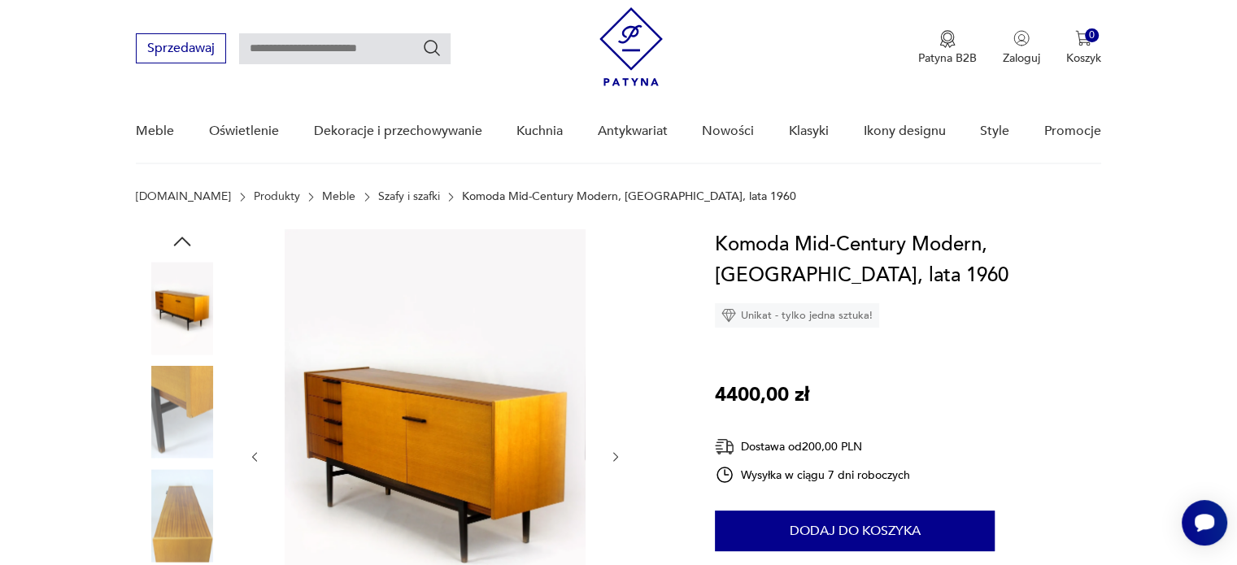
click at [263, 460] on div at bounding box center [435, 456] width 374 height 455
click at [254, 455] on icon "button" at bounding box center [255, 457] width 14 height 14
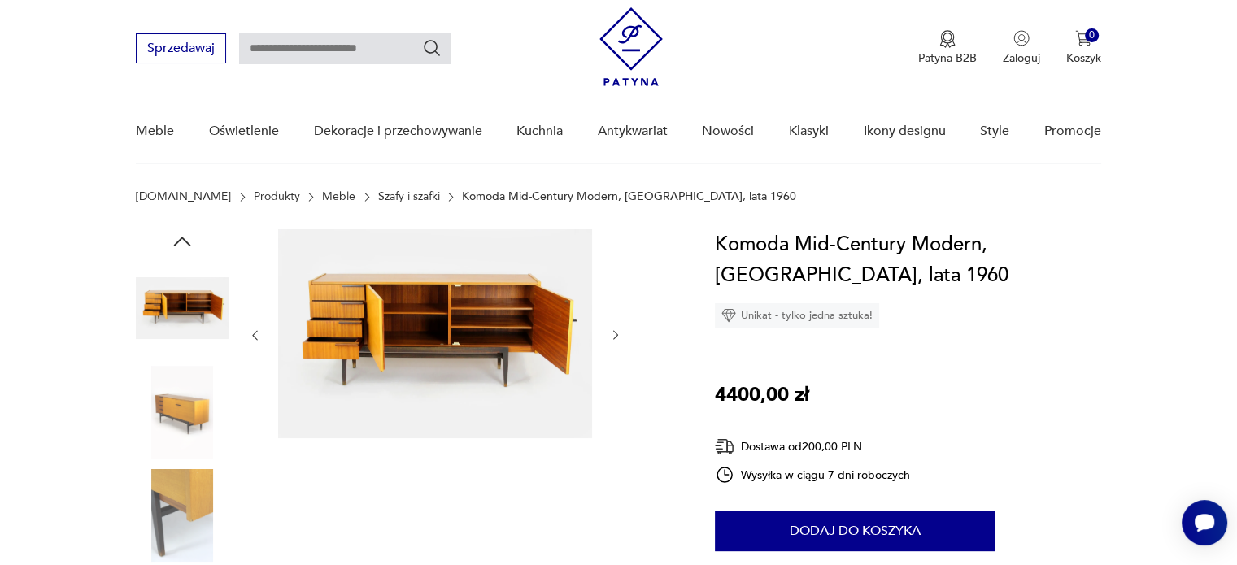
click at [254, 455] on div at bounding box center [435, 465] width 374 height 472
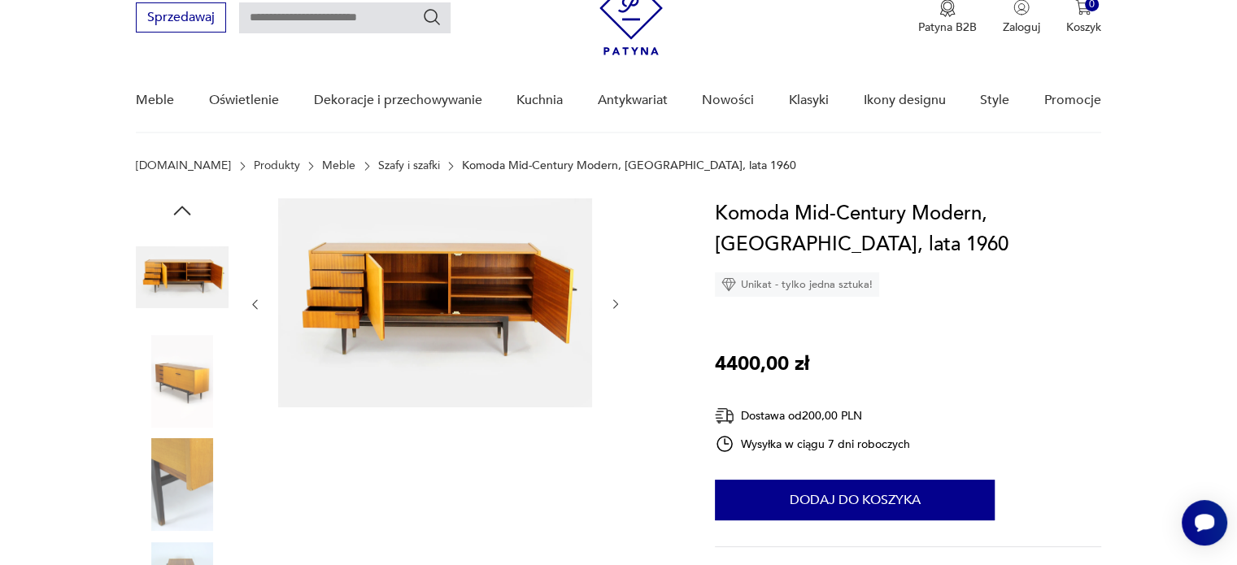
scroll to position [64, 0]
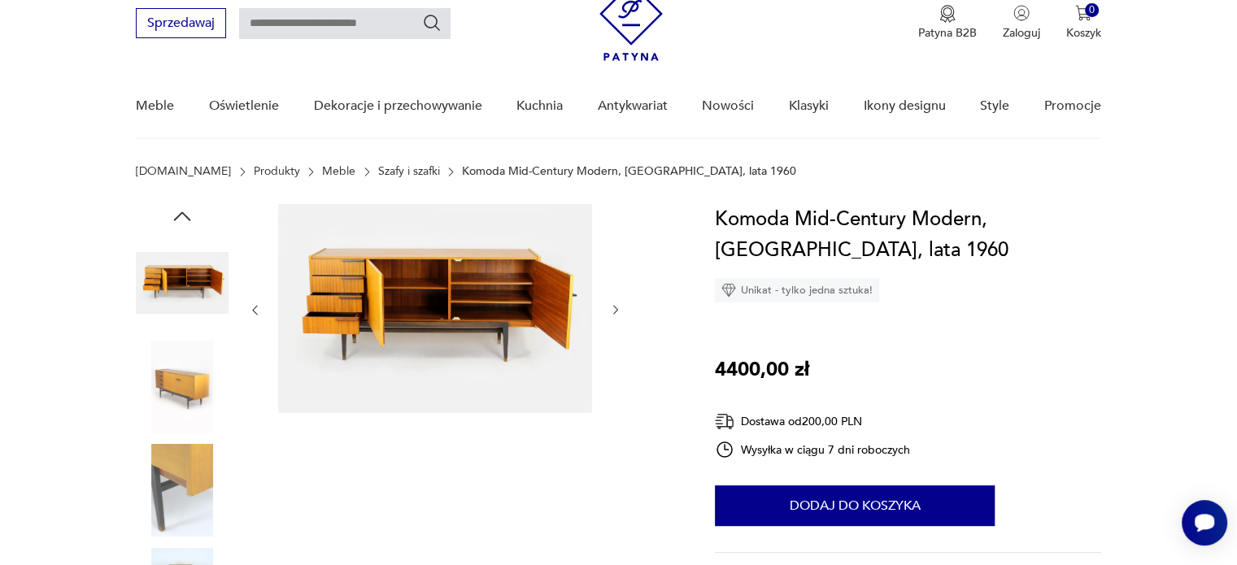
click at [254, 311] on icon "button" at bounding box center [255, 311] width 5 height 10
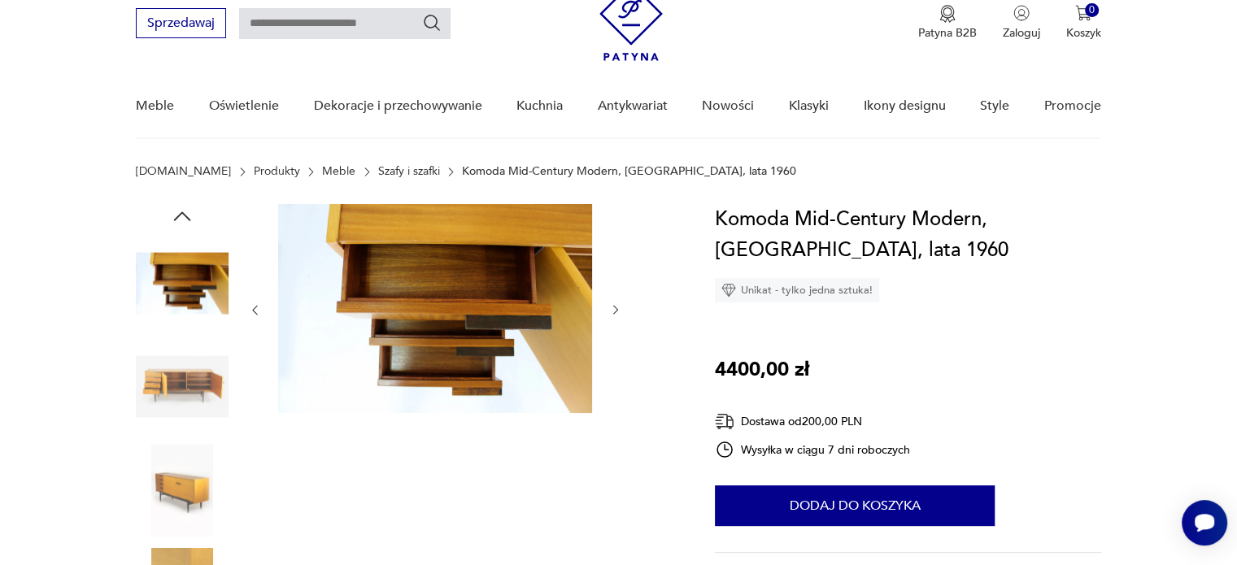
click at [254, 311] on icon "button" at bounding box center [255, 311] width 5 height 10
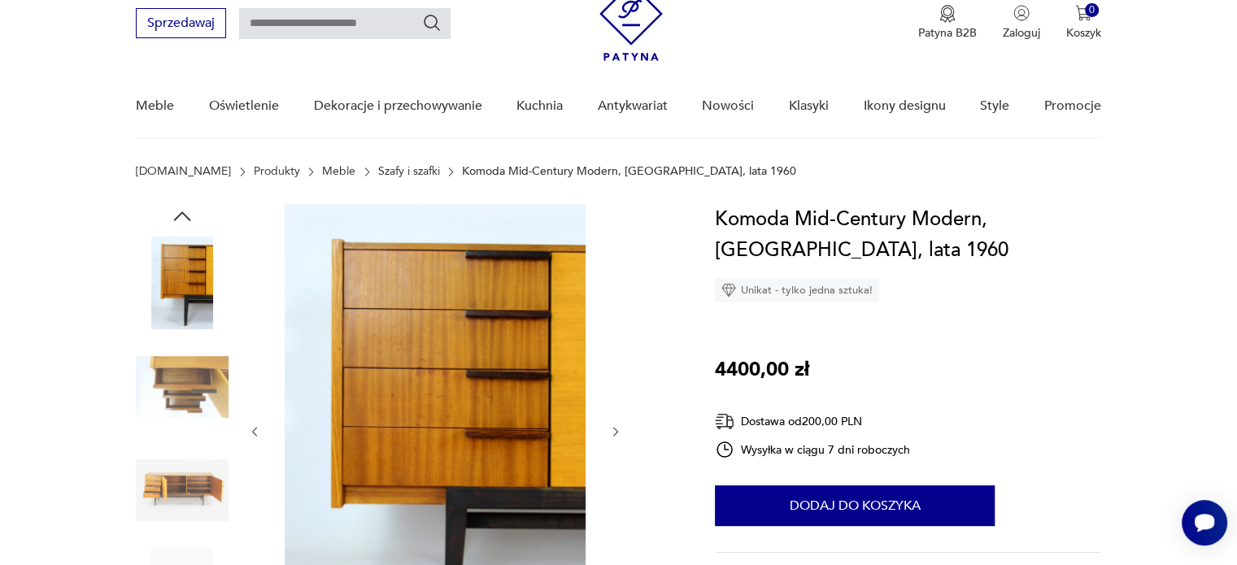
click at [254, 311] on div at bounding box center [435, 431] width 374 height 455
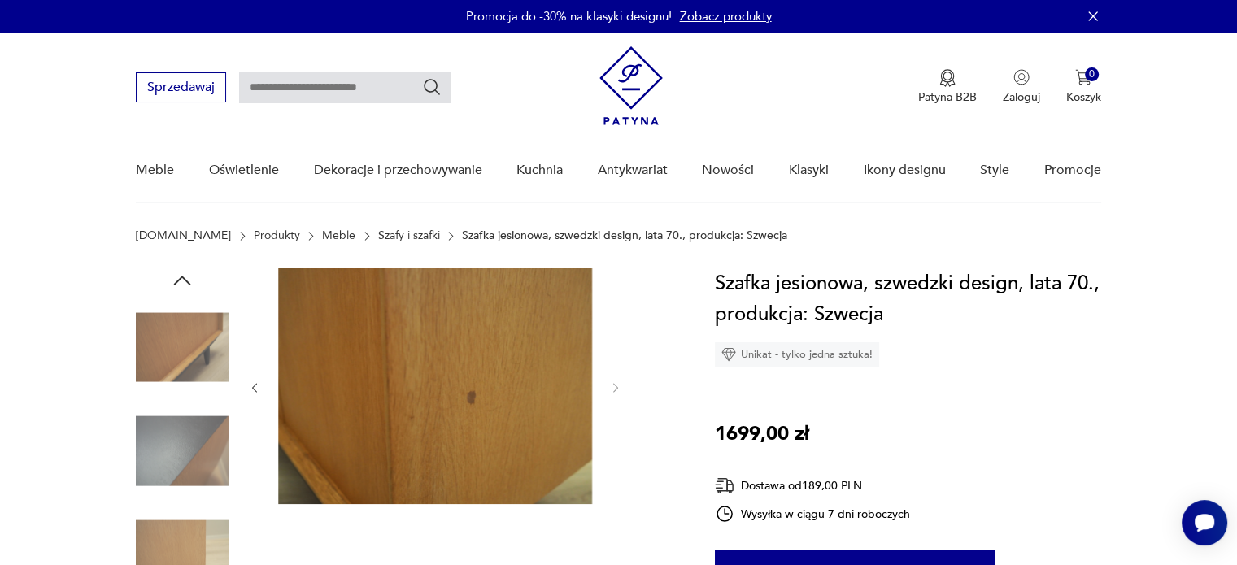
click at [257, 386] on icon "button" at bounding box center [255, 388] width 14 height 14
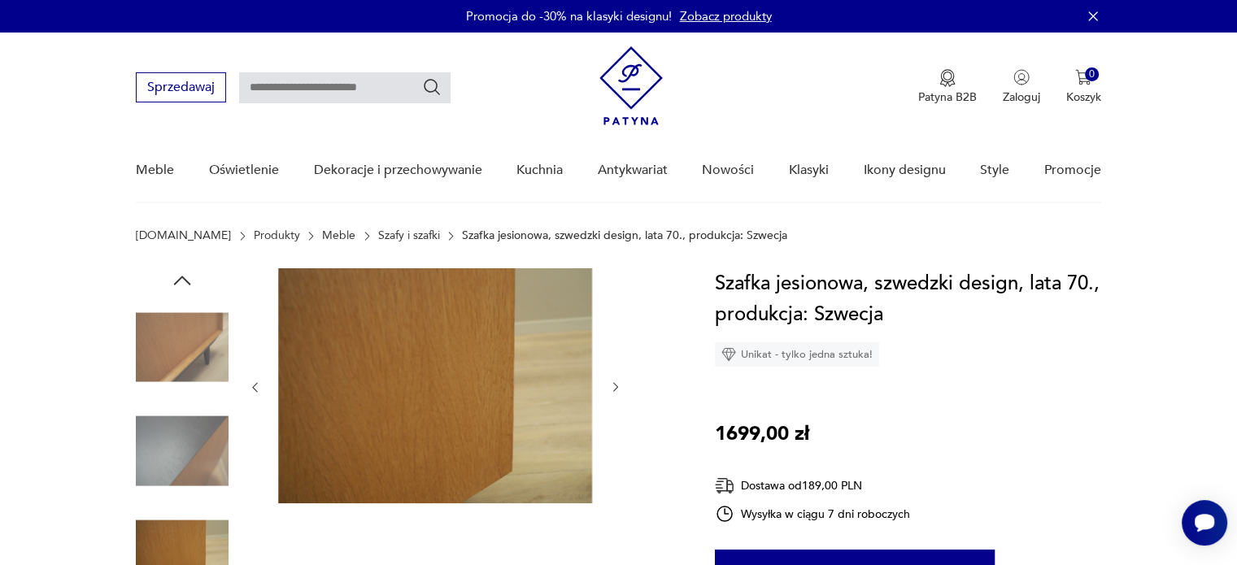
click at [257, 386] on icon "button" at bounding box center [255, 388] width 14 height 14
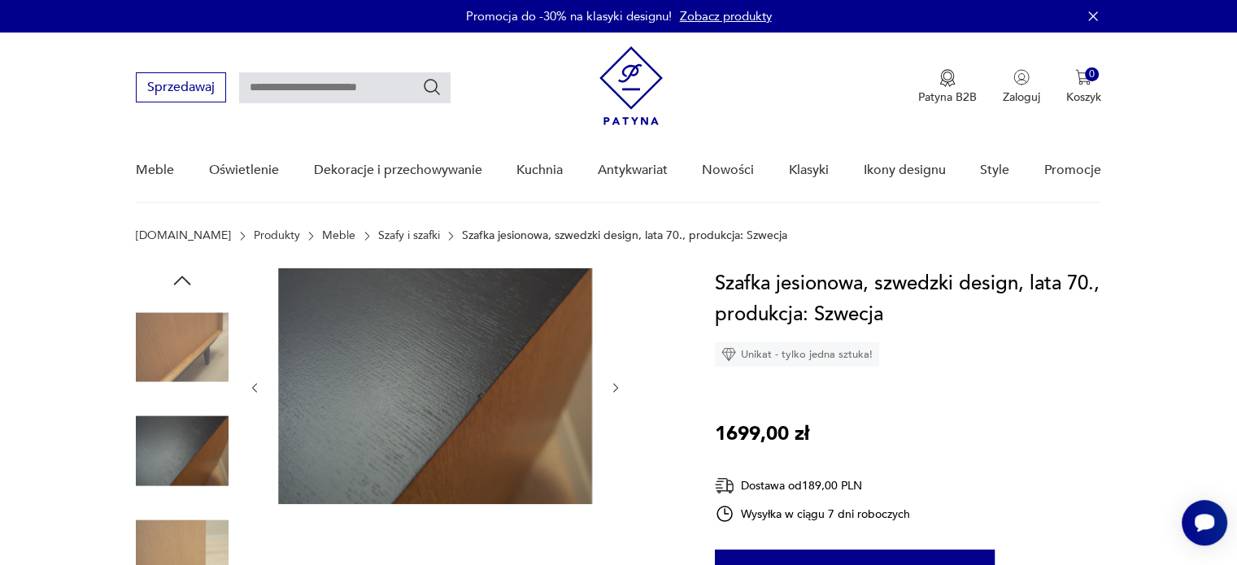
click at [257, 386] on icon "button" at bounding box center [255, 388] width 14 height 14
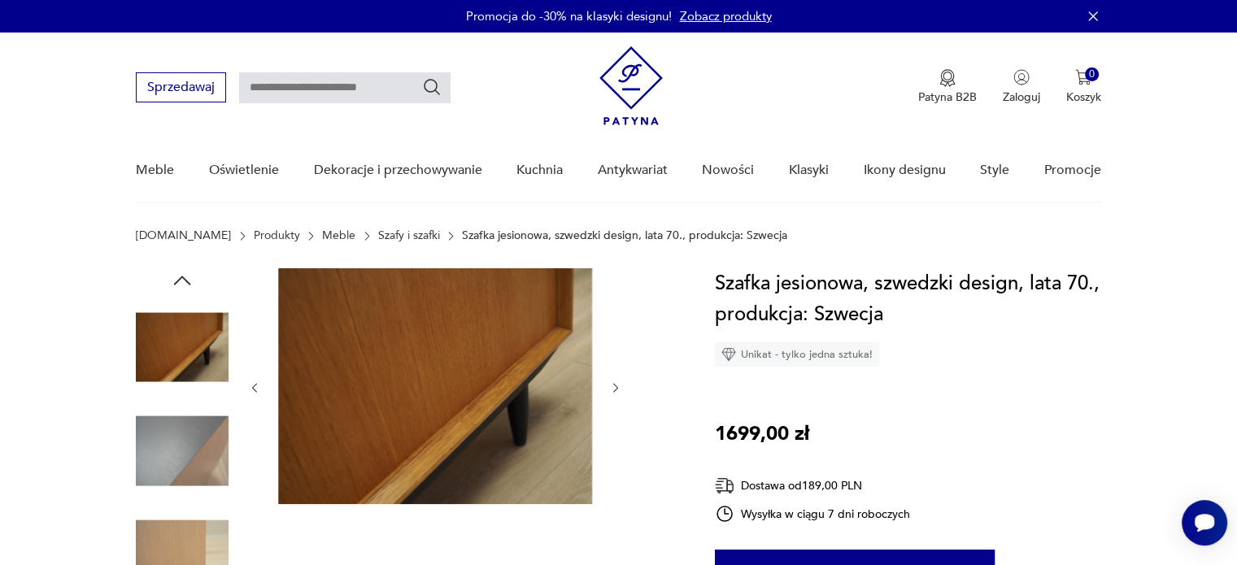
click at [257, 386] on icon "button" at bounding box center [255, 388] width 14 height 14
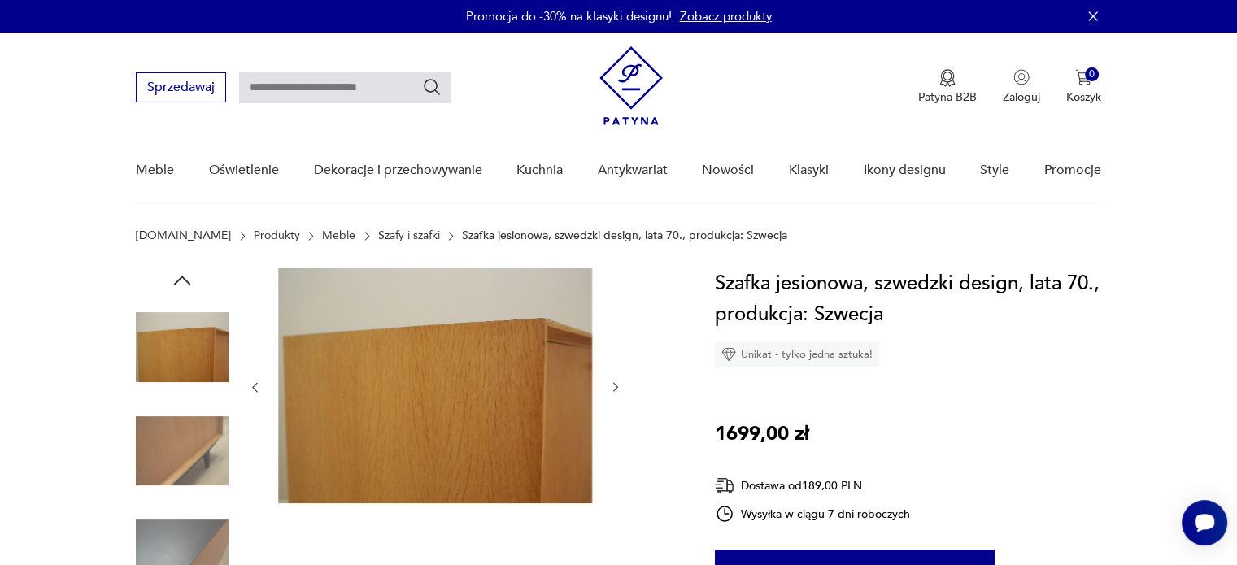
click at [257, 386] on icon "button" at bounding box center [255, 388] width 14 height 14
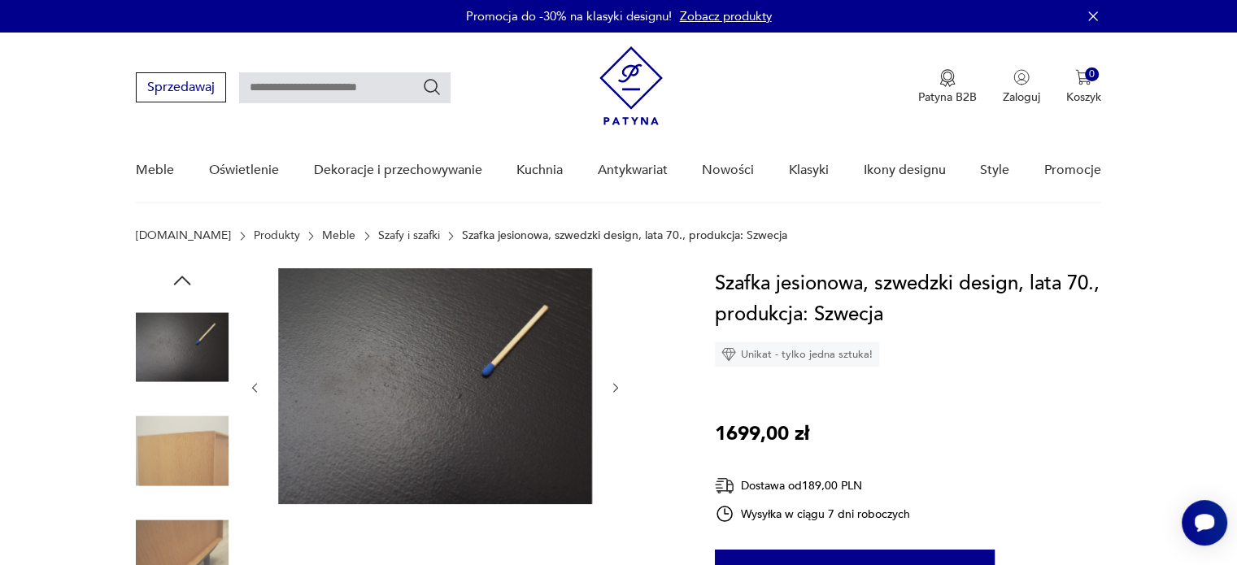
click at [257, 386] on icon "button" at bounding box center [255, 388] width 14 height 14
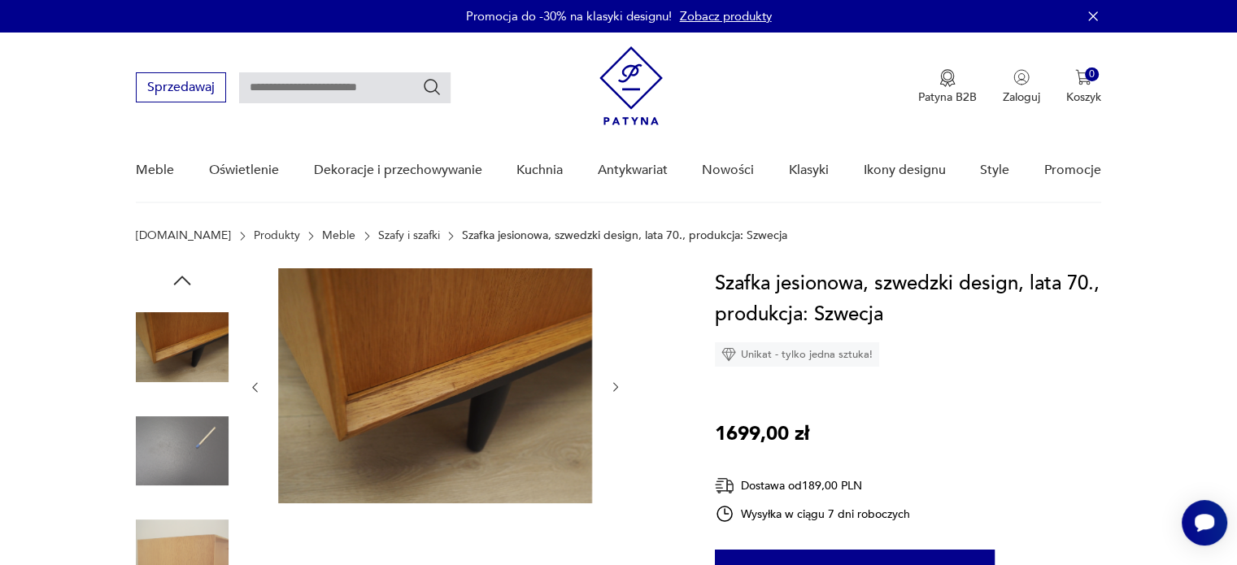
click at [257, 386] on icon "button" at bounding box center [255, 388] width 14 height 14
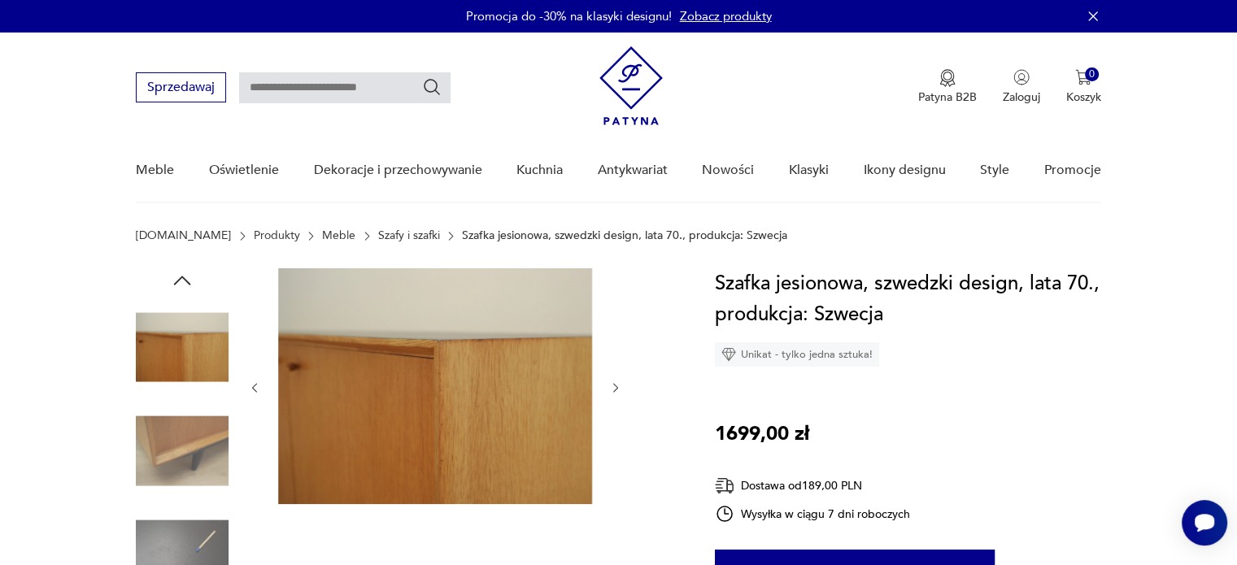
click at [257, 386] on icon "button" at bounding box center [255, 388] width 14 height 14
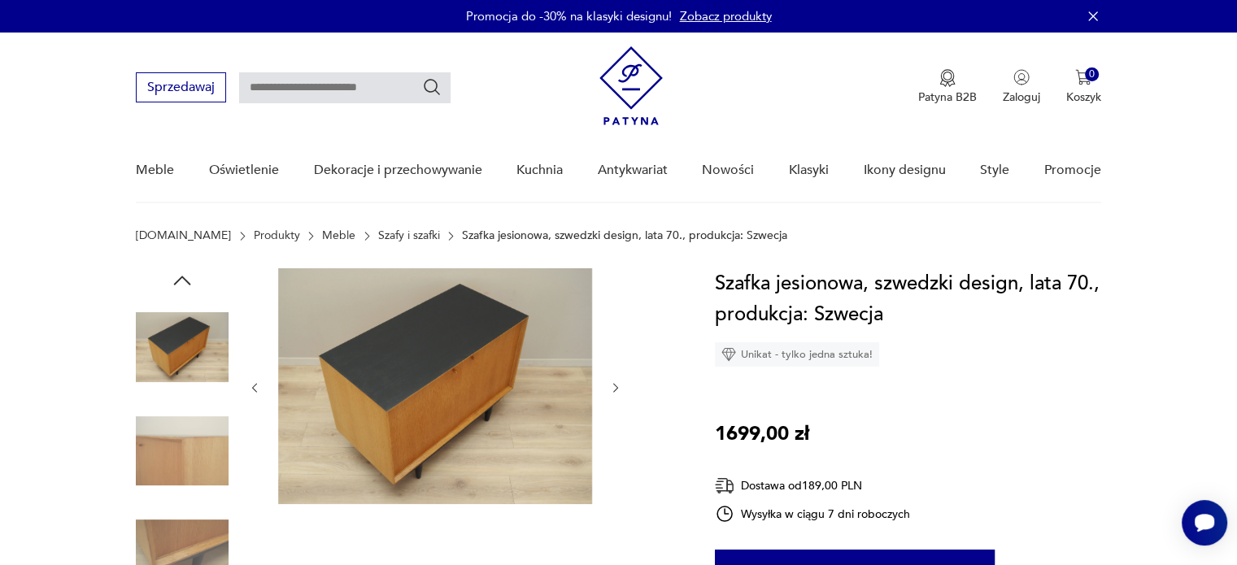
click at [257, 386] on icon "button" at bounding box center [255, 388] width 14 height 14
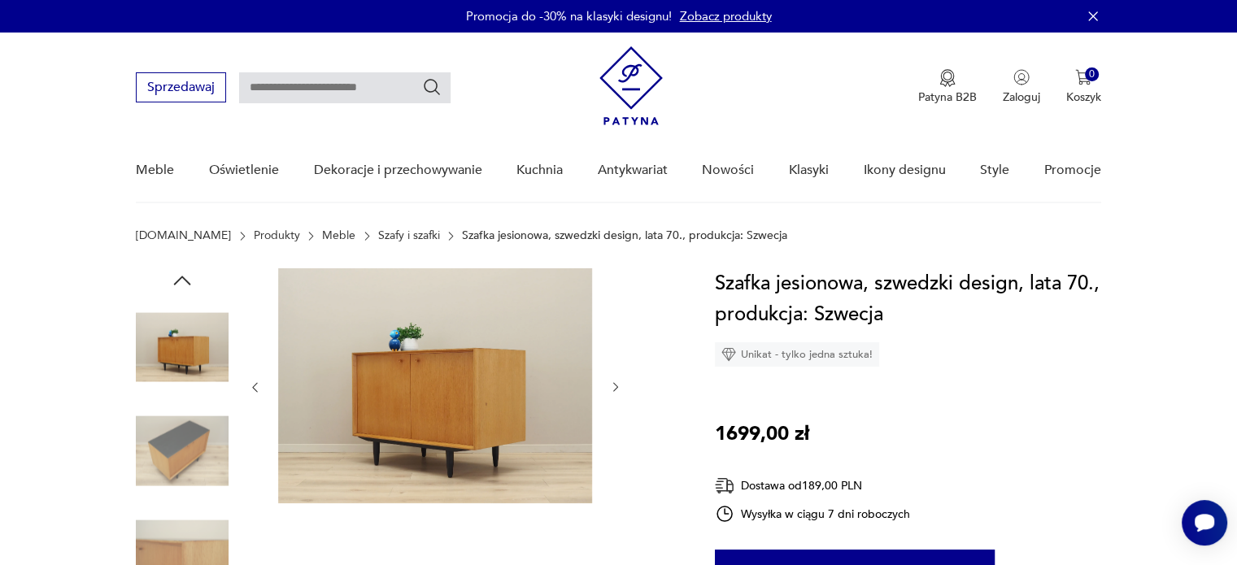
click at [257, 386] on icon "button" at bounding box center [255, 388] width 14 height 14
